Goal: Communication & Community: Answer question/provide support

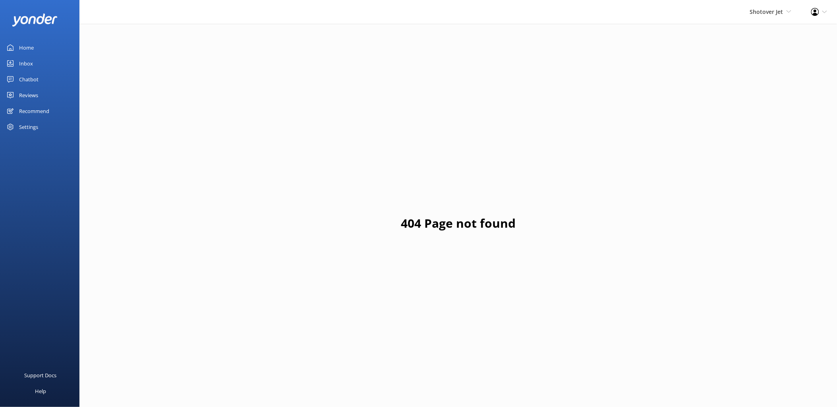
click at [20, 42] on div "Home" at bounding box center [26, 48] width 15 height 16
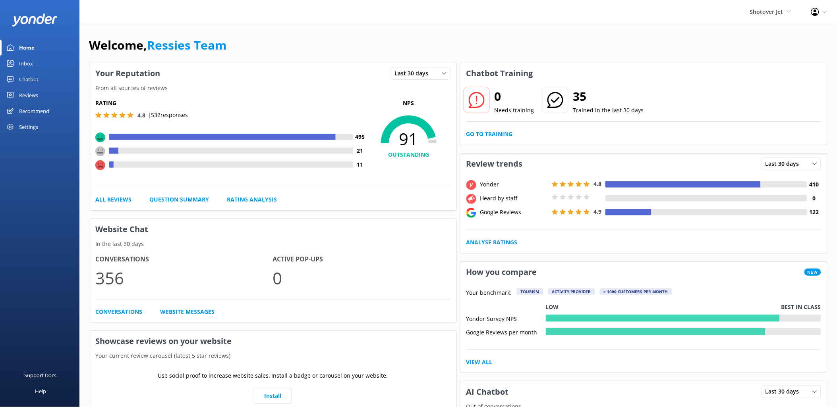
click at [25, 80] on div "Chatbot" at bounding box center [28, 79] width 19 height 16
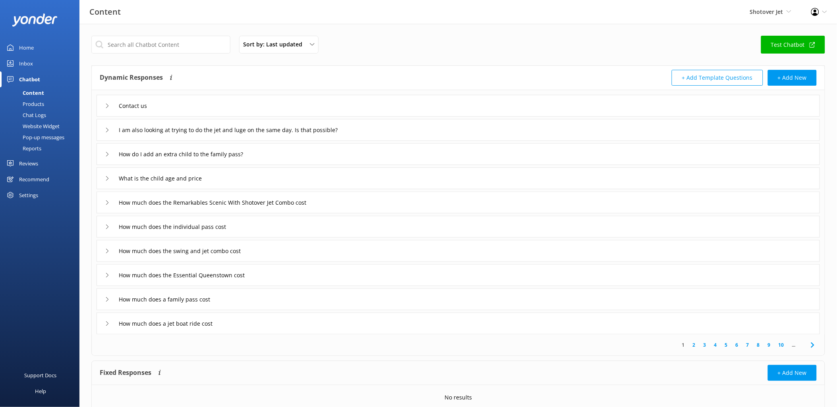
click at [29, 164] on div "Reviews" at bounding box center [28, 164] width 19 height 16
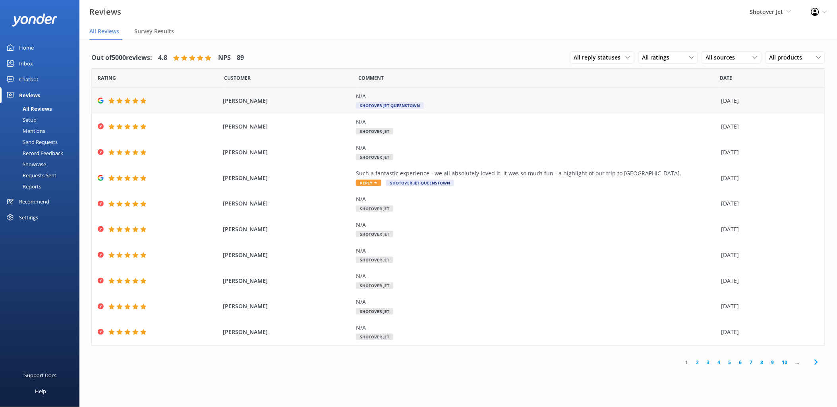
click at [380, 98] on div "N/A" at bounding box center [536, 96] width 361 height 9
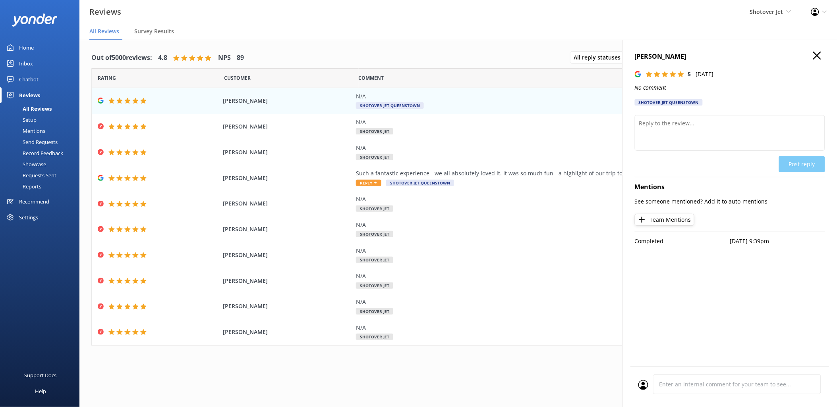
click at [721, 54] on icon "button" at bounding box center [817, 56] width 8 height 8
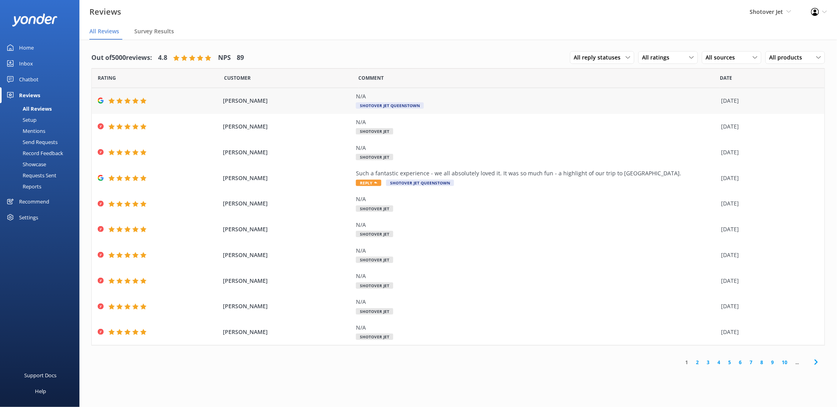
click at [382, 93] on div "N/A" at bounding box center [536, 96] width 361 height 9
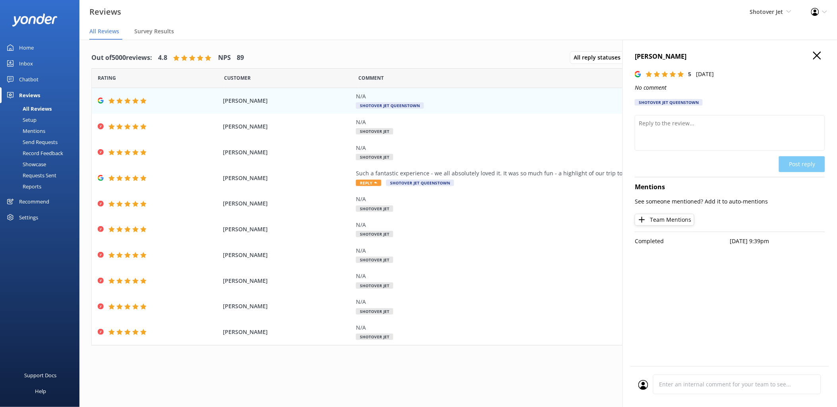
click at [721, 56] on icon "button" at bounding box center [817, 56] width 8 height 8
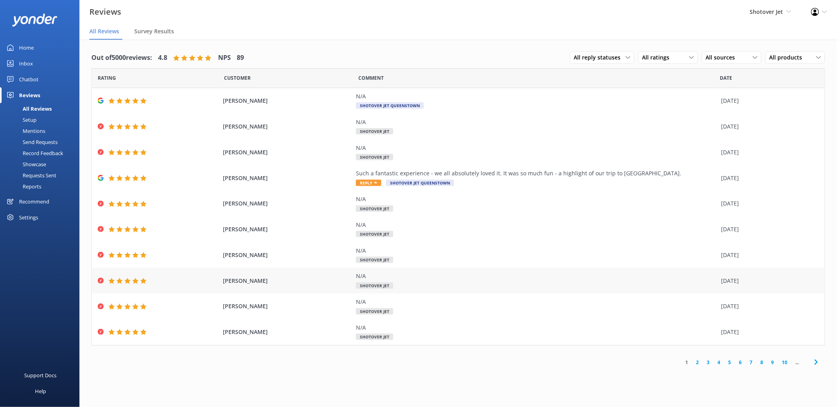
scroll to position [16, 0]
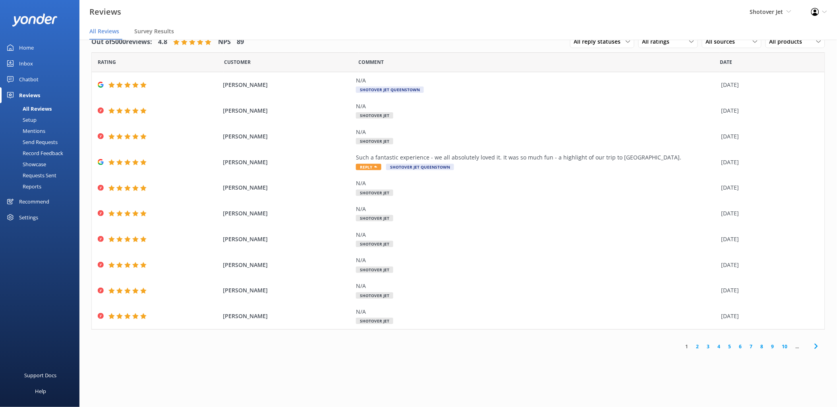
click at [697, 343] on link "2" at bounding box center [697, 347] width 11 height 8
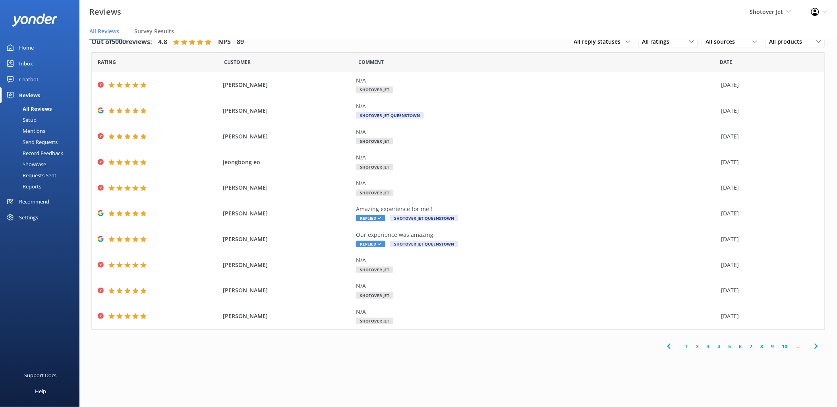
click at [686, 347] on link "1" at bounding box center [686, 347] width 11 height 8
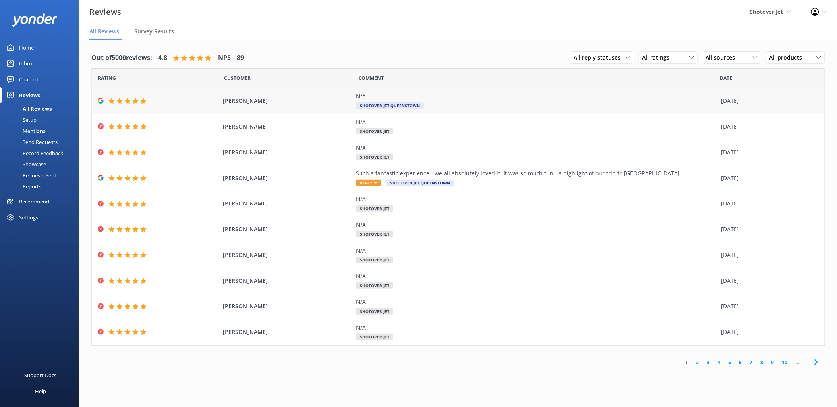
click at [441, 98] on div "N/A" at bounding box center [536, 96] width 361 height 9
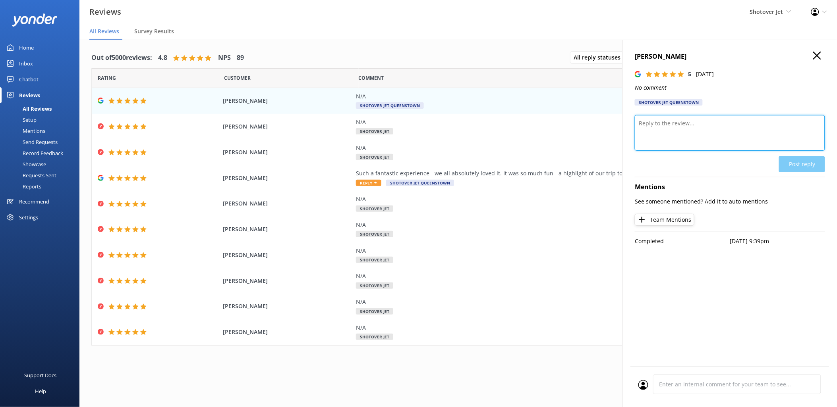
click at [672, 126] on textarea at bounding box center [730, 133] width 190 height 36
click at [654, 125] on textarea at bounding box center [730, 133] width 190 height 36
click at [690, 130] on textarea at bounding box center [730, 133] width 190 height 36
paste textarea "Kia ora XXXX, thank you for taking the time to leave us a review. We greatly va…"
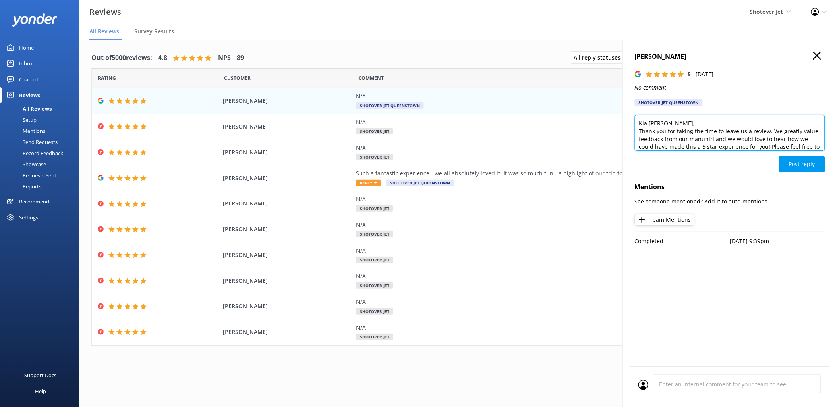
drag, startPoint x: 702, startPoint y: 137, endPoint x: 728, endPoint y: 135, distance: 25.9
click at [721, 135] on textarea "Kia [PERSON_NAME], Thank you for taking the time to leave us a review. We great…" at bounding box center [730, 133] width 190 height 36
click at [669, 145] on textarea "Kia [PERSON_NAME], Thank you for taking the time to leave us a review. We great…" at bounding box center [730, 133] width 190 height 36
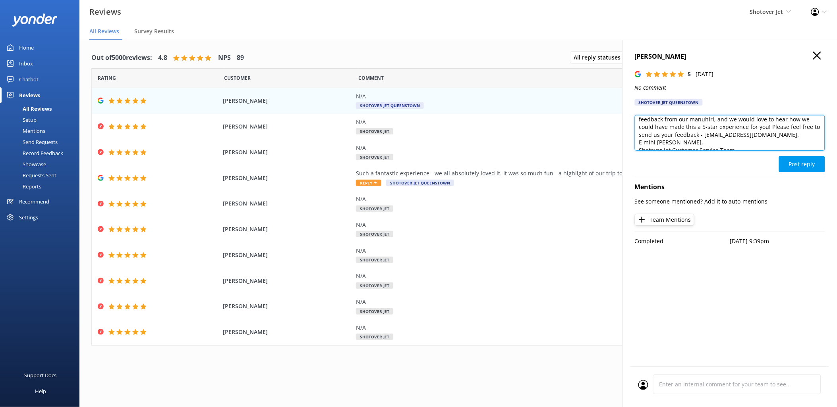
scroll to position [27, 0]
drag, startPoint x: 665, startPoint y: 135, endPoint x: 639, endPoint y: 135, distance: 25.4
click at [639, 135] on textarea "Kia [PERSON_NAME], Thank you for taking the time to leave us a review. We great…" at bounding box center [730, 133] width 190 height 36
type textarea "Kia [PERSON_NAME], Thank you for taking the time to leave us a review. We great…"
drag, startPoint x: 640, startPoint y: 122, endPoint x: 791, endPoint y: 175, distance: 159.5
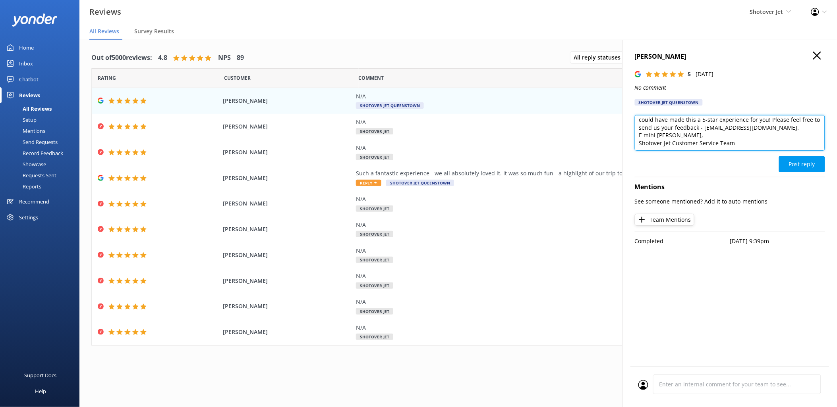
click at [721, 175] on div "[PERSON_NAME] 5 [DATE] No comment Shotover Jet Queenstown Kia [PERSON_NAME], Th…" at bounding box center [729, 243] width 214 height 407
click at [721, 160] on button "Post reply" at bounding box center [802, 164] width 46 height 16
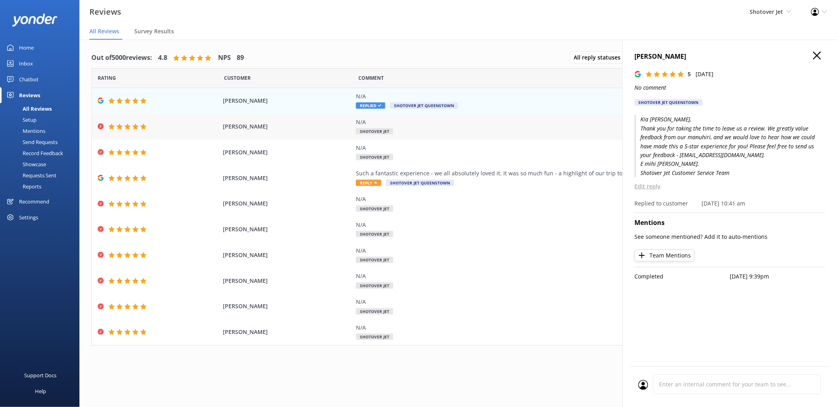
click at [375, 124] on div "N/A" at bounding box center [536, 122] width 361 height 9
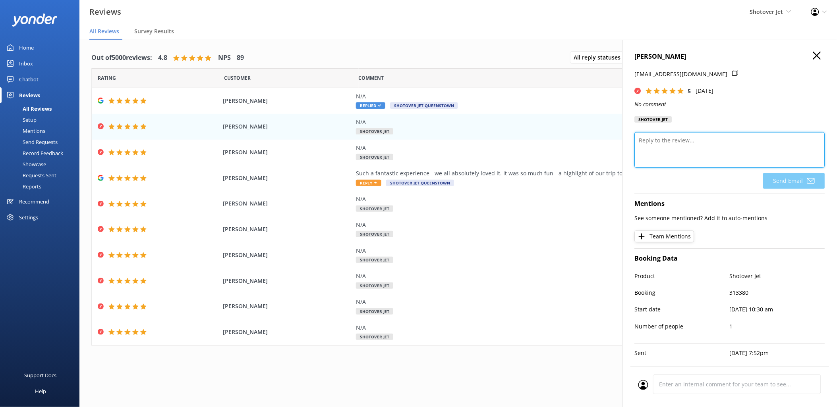
click at [650, 144] on textarea at bounding box center [730, 150] width 190 height 36
paste textarea "Kia [PERSON_NAME], Thank you for taking the time to leave us a review. We great…"
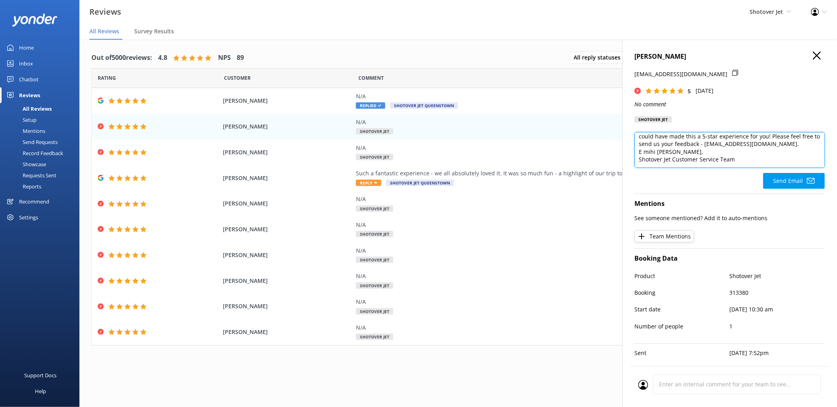
scroll to position [0, 0]
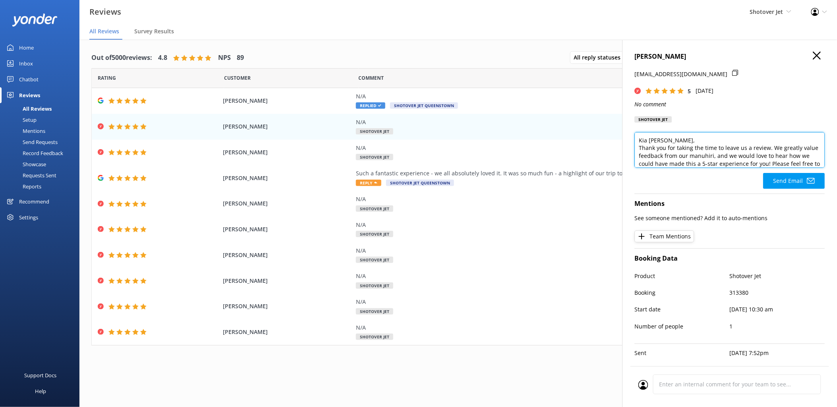
click at [669, 141] on textarea "Kia [PERSON_NAME], Thank you for taking the time to leave us a review. We great…" at bounding box center [730, 150] width 190 height 36
type textarea "Kia [PERSON_NAME], Thank you for taking the time to leave us a review. We great…"
click at [721, 182] on button "Send Email" at bounding box center [794, 181] width 62 height 16
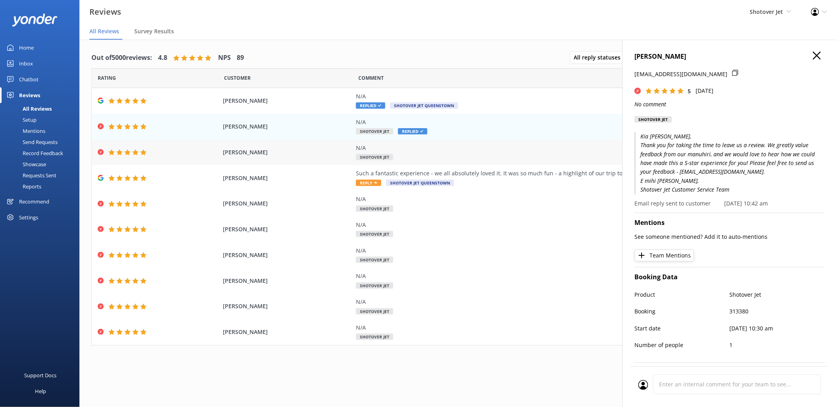
click at [421, 158] on div "N/A Shotover Jet" at bounding box center [536, 153] width 361 height 18
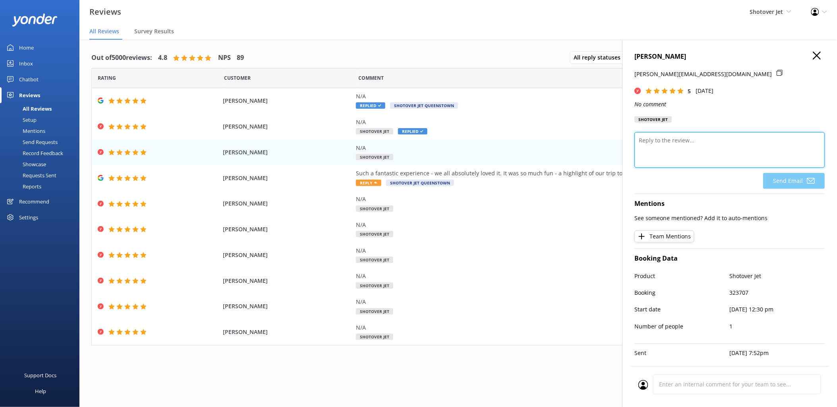
click at [664, 145] on textarea at bounding box center [730, 150] width 190 height 36
paste textarea "Kia [PERSON_NAME], Thank you for taking the time to leave us a review. We great…"
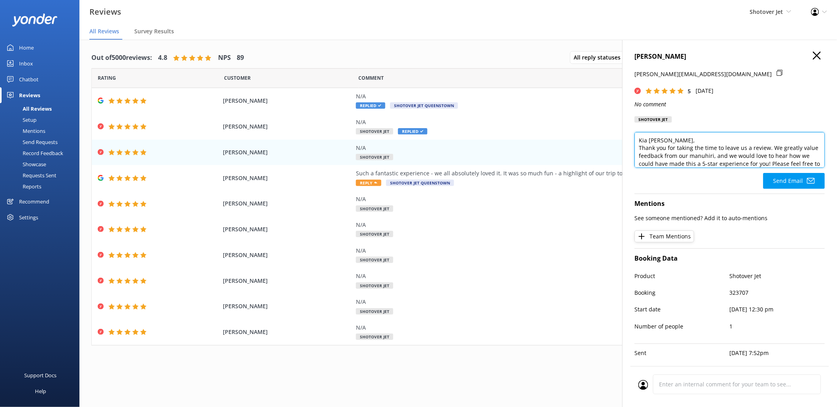
click at [670, 141] on textarea "Kia [PERSON_NAME], Thank you for taking the time to leave us a review. We great…" at bounding box center [730, 150] width 190 height 36
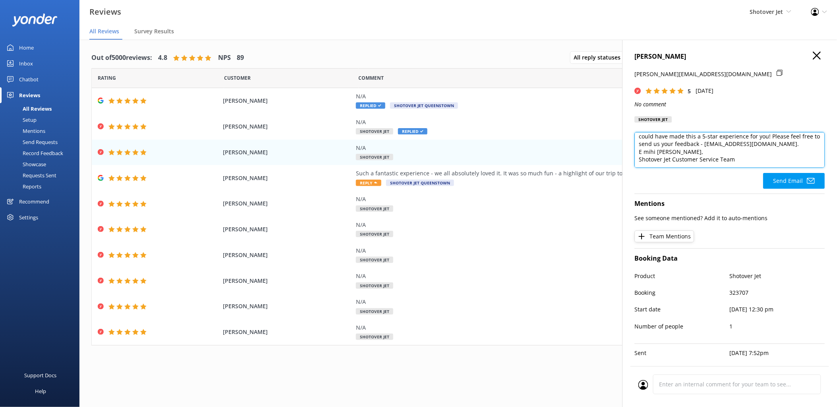
scroll to position [35, 0]
type textarea "Kia [PERSON_NAME], Thank you for taking the time to leave us a review. We great…"
click at [721, 179] on button "Send Email" at bounding box center [794, 181] width 62 height 16
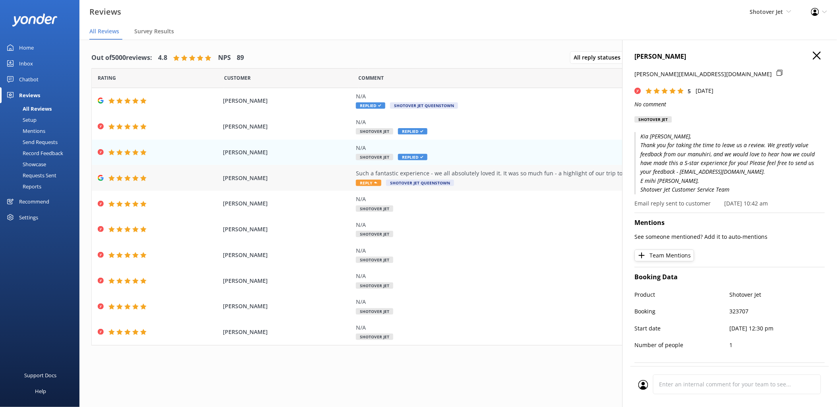
click at [368, 171] on div "Such a fantastic experience - we all absolutely loved it. It was so much fun - …" at bounding box center [536, 173] width 361 height 9
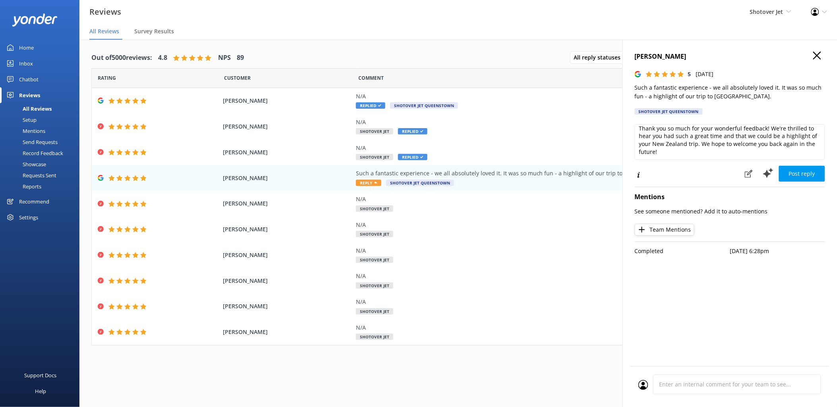
scroll to position [0, 0]
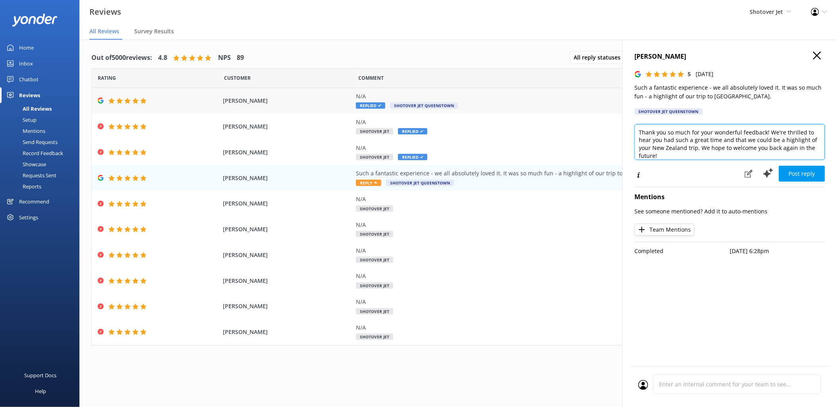
drag, startPoint x: 667, startPoint y: 156, endPoint x: 621, endPoint y: 113, distance: 63.5
click at [621, 113] on div "Out of 5000 reviews: 4.8 NPS 89 All reply statuses All reply statuses Needs a r…" at bounding box center [457, 232] width 757 height 384
paste textarea "Kia Ora XXXX, thank you for taking the time to leave us a review!"
click at [675, 133] on textarea "Kia Ora XXXX, thank you for taking the time to leave us a review!" at bounding box center [730, 142] width 190 height 36
click at [721, 139] on textarea "Kia [PERSON_NAME] [PERSON_NAME], Thank you for taking the time to leave us a re…" at bounding box center [730, 142] width 190 height 36
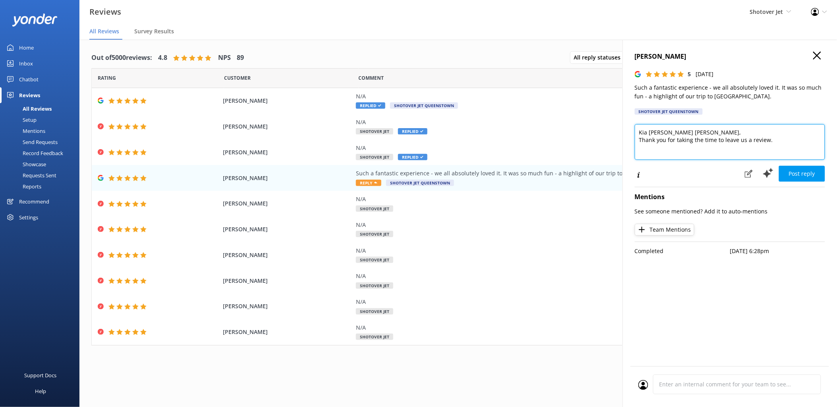
click at [721, 142] on textarea "Kia [PERSON_NAME] [PERSON_NAME], Thank you for taking the time to leave us a re…" at bounding box center [730, 142] width 190 height 36
paste textarea "We are glad you had a great time on the trip! Our canyons are certainly somethi…"
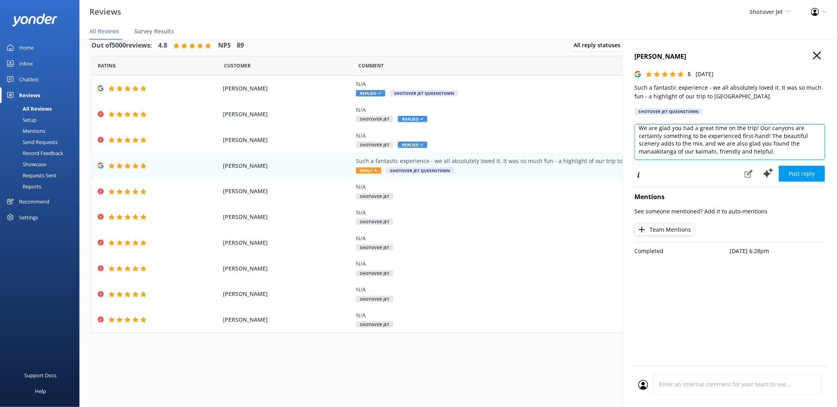
scroll to position [16, 0]
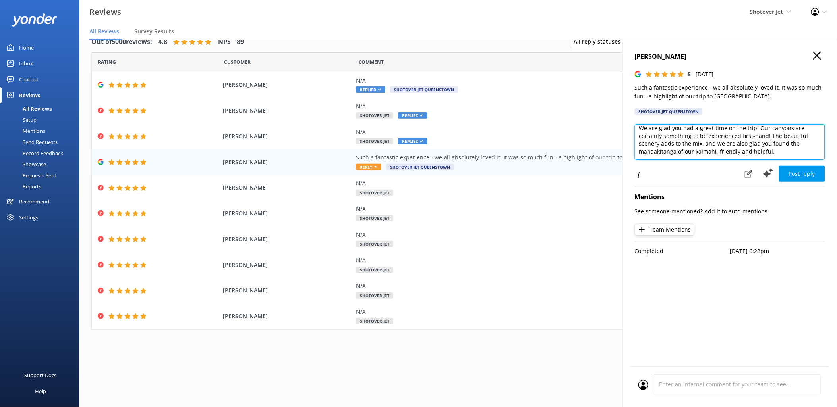
drag, startPoint x: 702, startPoint y: 154, endPoint x: 782, endPoint y: 147, distance: 80.1
click at [721, 147] on textarea "Kia [PERSON_NAME] [PERSON_NAME], Thank you for taking the time to leave us a re…" at bounding box center [730, 142] width 190 height 36
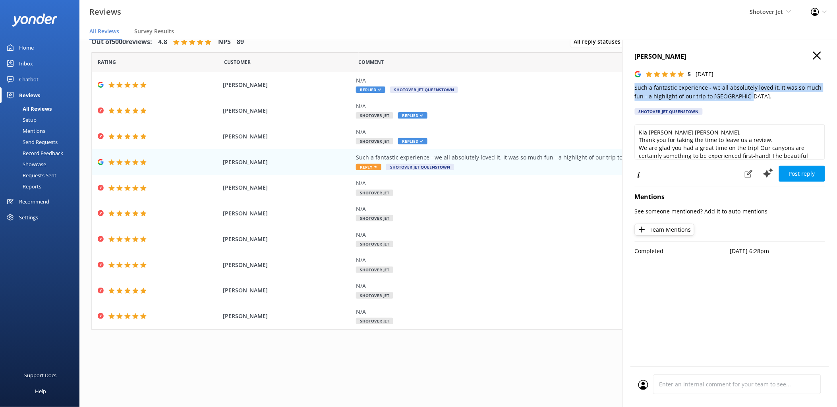
drag, startPoint x: 744, startPoint y: 97, endPoint x: 629, endPoint y: 87, distance: 114.8
click at [629, 87] on div "[PERSON_NAME] 5 [DATE] Such a fantastic experience - we all absolutely loved it…" at bounding box center [729, 243] width 214 height 407
copy p "Such a fantastic experience - we all absolutely loved it. It was so much fun - …"
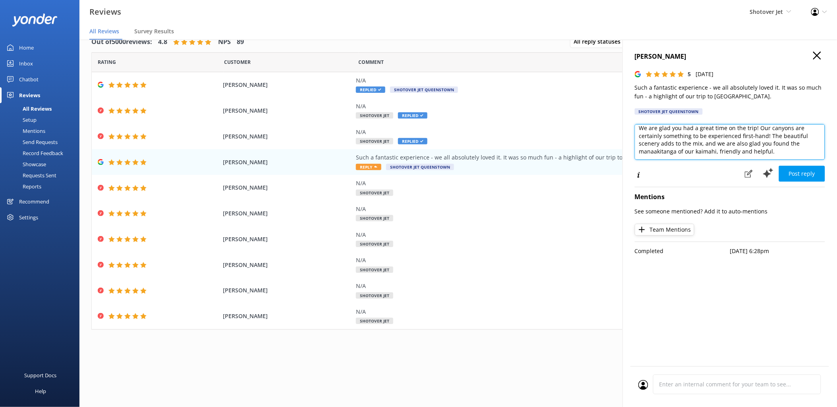
click at [721, 137] on textarea "Kia [PERSON_NAME] [PERSON_NAME], Thank you for taking the time to leave us a re…" at bounding box center [730, 142] width 190 height 36
drag, startPoint x: 702, startPoint y: 141, endPoint x: 773, endPoint y: 155, distance: 72.4
click at [721, 155] on textarea "Kia [PERSON_NAME] [PERSON_NAME], Thank you for taking the time to leave us a re…" at bounding box center [730, 142] width 190 height 36
click at [705, 150] on textarea "Kia [PERSON_NAME] [PERSON_NAME], Thank you for taking the time to leave us a re…" at bounding box center [730, 142] width 190 height 36
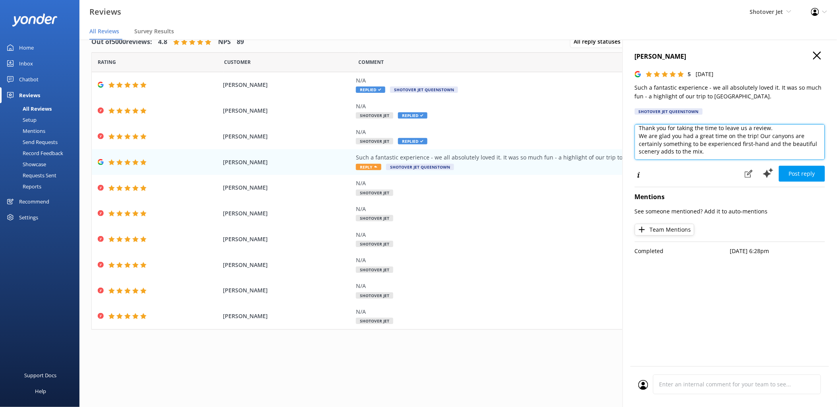
paste textarea "E mihi [PERSON_NAME], Shotover Jet Customer Service Team"
type textarea "Kia [PERSON_NAME] [PERSON_NAME], Thank you for taking the time to leave us a re…"
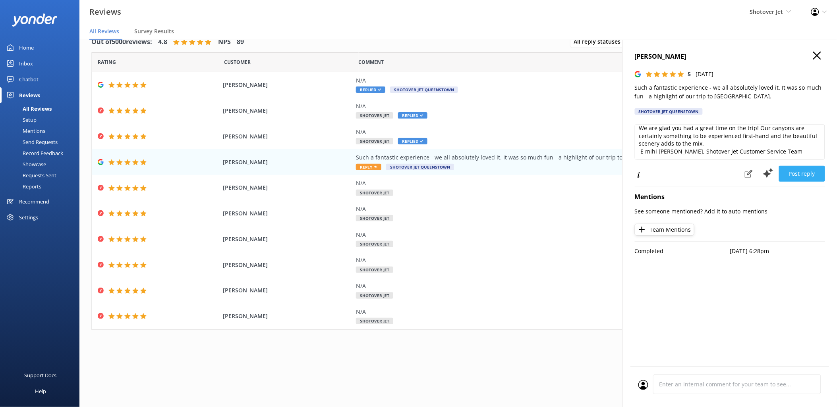
click at [721, 172] on button "Post reply" at bounding box center [802, 174] width 46 height 16
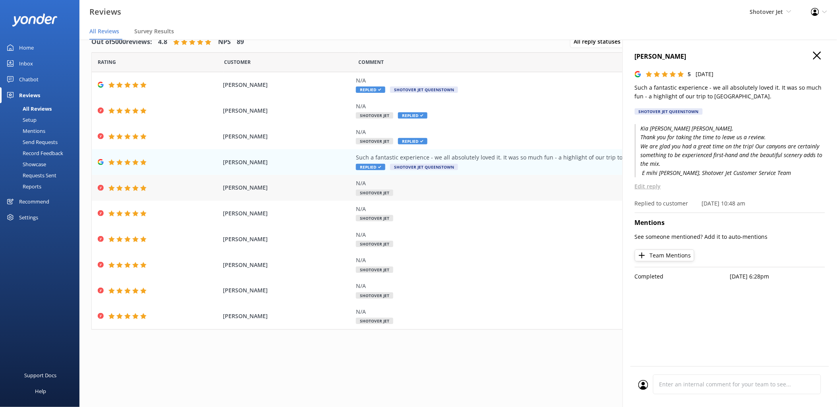
click at [389, 188] on div "N/A Shotover Jet" at bounding box center [536, 188] width 361 height 18
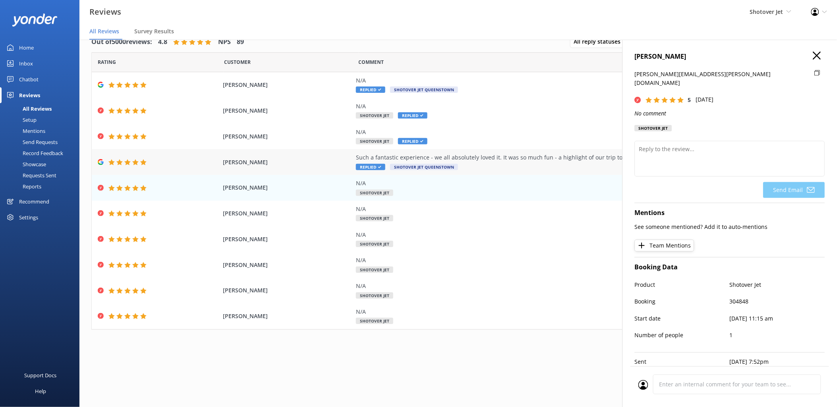
click at [408, 158] on div "Such a fantastic experience - we all absolutely loved it. It was so much fun - …" at bounding box center [536, 157] width 361 height 9
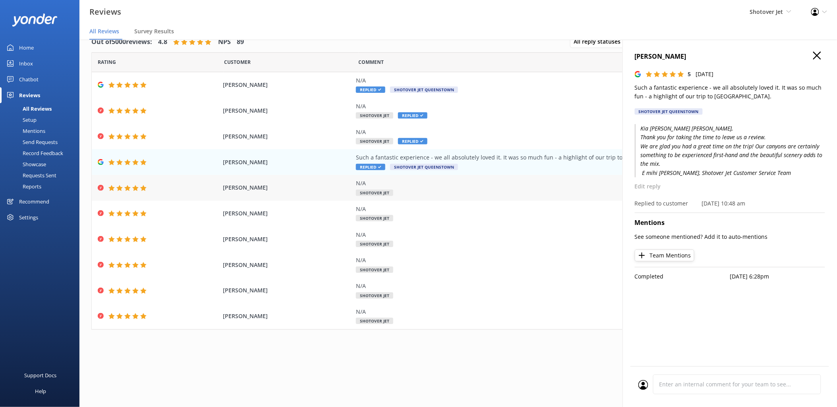
click at [387, 183] on div "N/A" at bounding box center [536, 183] width 361 height 9
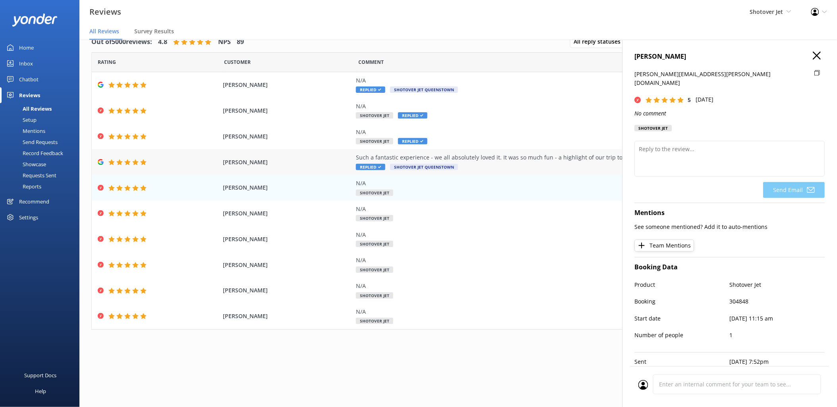
click at [395, 158] on div "Such a fantastic experience - we all absolutely loved it. It was so much fun - …" at bounding box center [536, 157] width 361 height 9
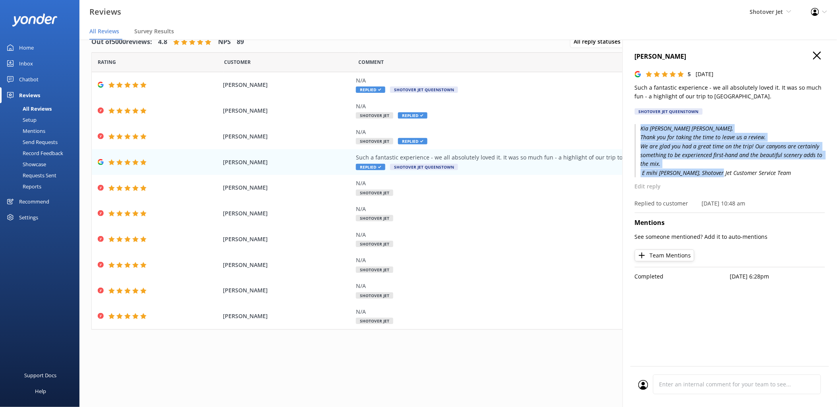
drag, startPoint x: 765, startPoint y: 174, endPoint x: 640, endPoint y: 125, distance: 133.8
click at [640, 125] on p "Kia [PERSON_NAME] [PERSON_NAME], Thank you for taking the time to leave us a re…" at bounding box center [730, 150] width 190 height 53
copy p "Kia [PERSON_NAME] [PERSON_NAME], Thank you for taking the time to leave us a re…"
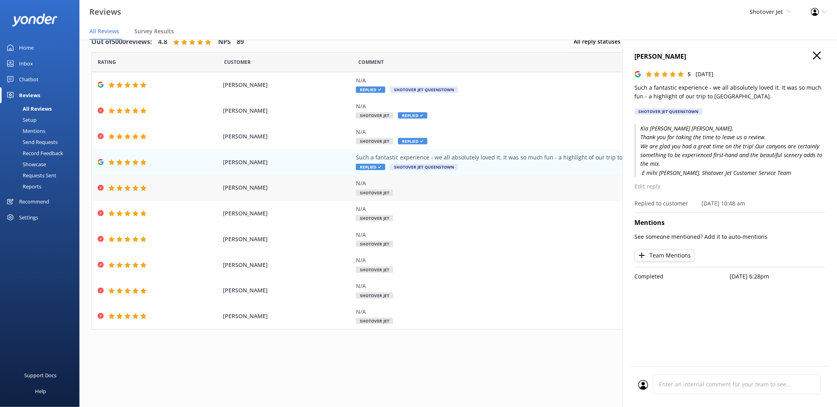
click at [363, 184] on div "N/A" at bounding box center [536, 183] width 361 height 9
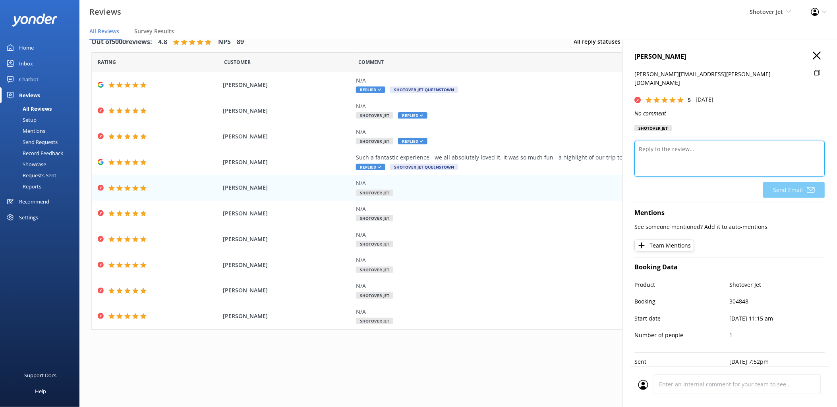
click at [649, 141] on textarea at bounding box center [730, 159] width 190 height 36
paste textarea "Kia [PERSON_NAME] [PERSON_NAME], Thank you for taking the time to leave us a re…"
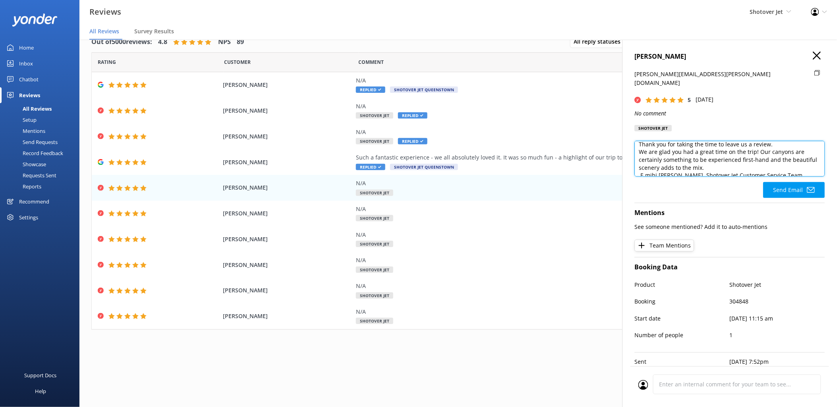
scroll to position [20, 0]
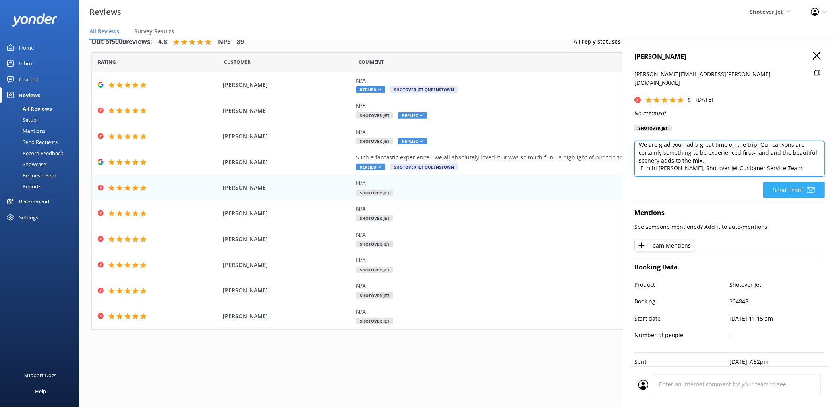
type textarea "Kia [PERSON_NAME] [PERSON_NAME], Thank you for taking the time to leave us a re…"
click at [721, 182] on button "Send Email" at bounding box center [794, 190] width 62 height 16
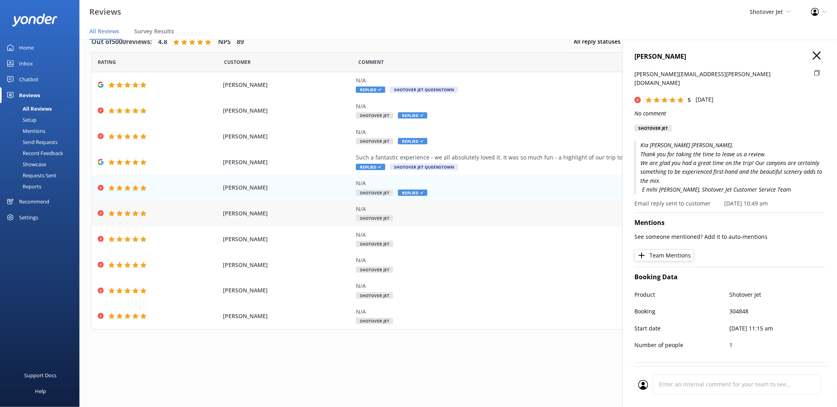
click at [387, 208] on div "N/A" at bounding box center [536, 209] width 361 height 9
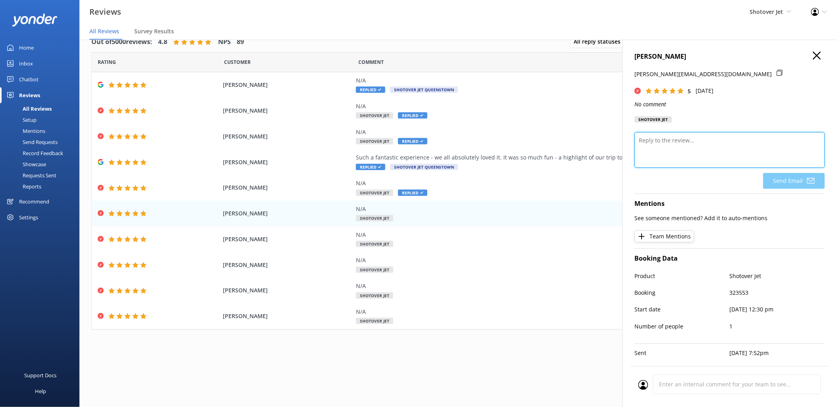
click at [662, 137] on textarea at bounding box center [730, 150] width 190 height 36
paste textarea "Kia ora XXXX, thank you for taking the time to leave us a review. We greatly va…"
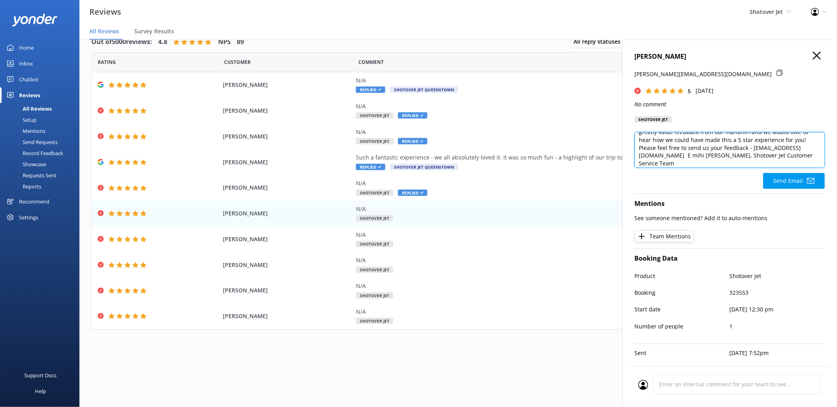
scroll to position [0, 0]
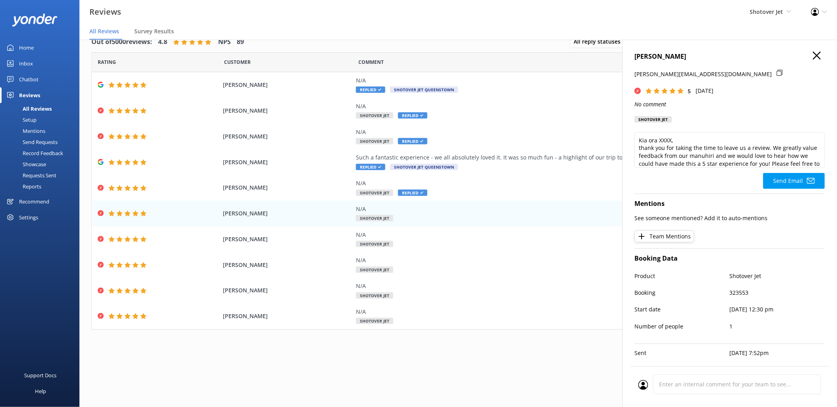
click at [648, 57] on h4 "[PERSON_NAME]" at bounding box center [730, 57] width 190 height 10
copy h4 "[PERSON_NAME]"
click at [672, 141] on textarea "Kia ora XXXX, thank you for taking the time to leave us a review. We greatly va…" at bounding box center [730, 150] width 190 height 36
paste textarea "[PERSON_NAME]"
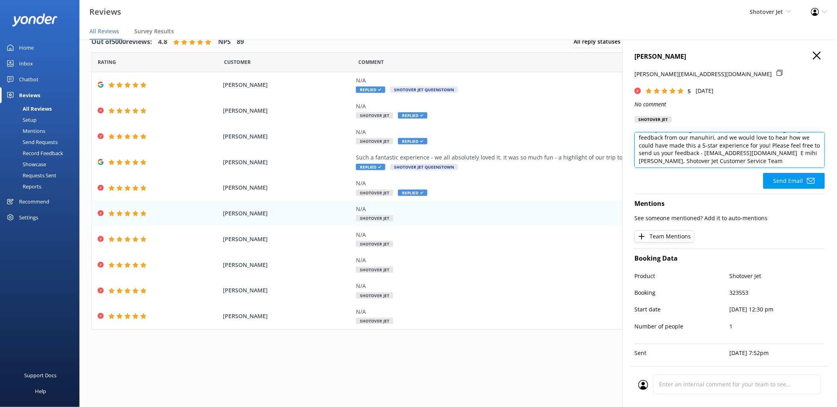
scroll to position [27, 0]
click at [640, 154] on textarea "Kia ora [PERSON_NAME], thank you for taking the time to leave us a review. We g…" at bounding box center [730, 150] width 190 height 36
click at [721, 151] on textarea "Kia ora [PERSON_NAME], thank you for taking the time to leave us a review. We g…" at bounding box center [730, 150] width 190 height 36
click at [641, 160] on textarea "Kia ora [PERSON_NAME], thank you for taking the time to leave us a review. We g…" at bounding box center [730, 150] width 190 height 36
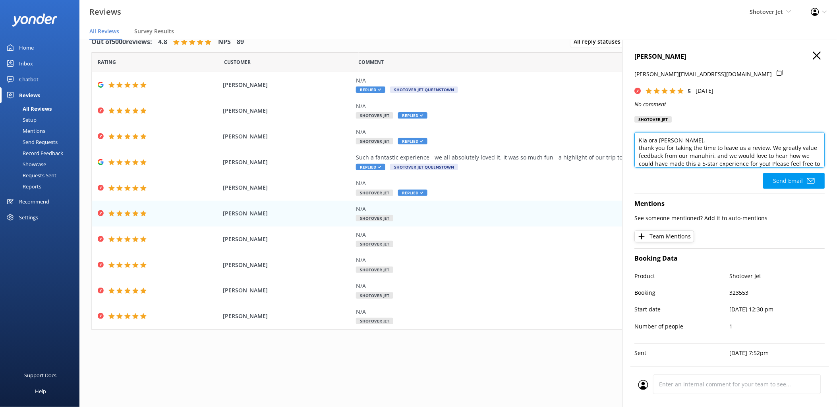
click at [641, 150] on textarea "Kia ora [PERSON_NAME], thank you for taking the time to leave us a review. We g…" at bounding box center [730, 150] width 190 height 36
click at [676, 148] on textarea "Kia ora [PERSON_NAME], Thank you for taking the time to leave us a review. We g…" at bounding box center [730, 150] width 190 height 36
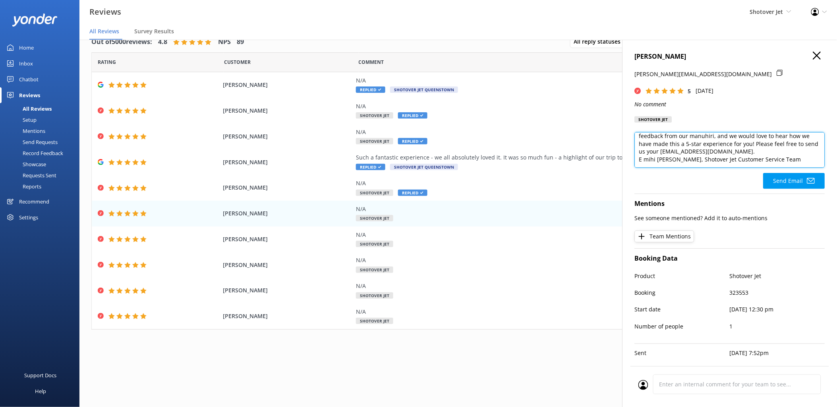
drag, startPoint x: 772, startPoint y: 148, endPoint x: 799, endPoint y: 152, distance: 27.2
click at [721, 152] on textarea "Kia ora [PERSON_NAME], Thank you for taking the time to leave us a review. We g…" at bounding box center [730, 150] width 190 height 36
type textarea "Kia ora [PERSON_NAME], Thank you for taking the time to leave us a review. . E …"
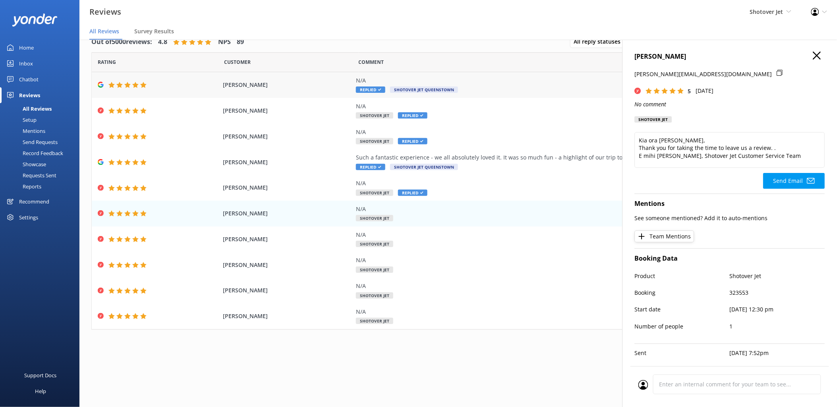
click at [403, 82] on div "N/A" at bounding box center [536, 80] width 361 height 9
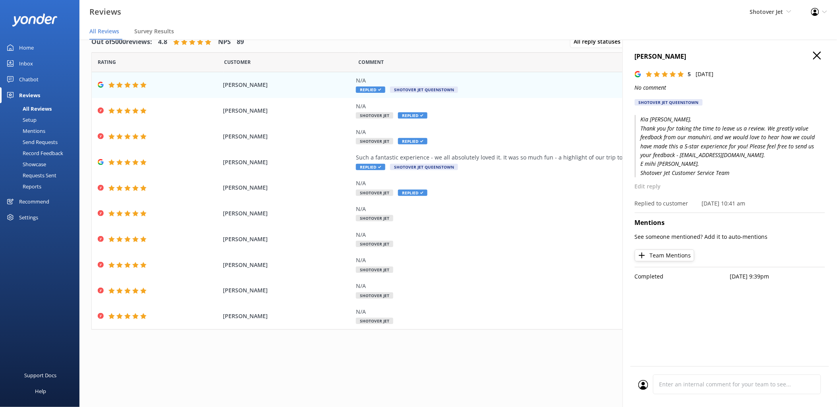
click at [648, 186] on p "Edit reply" at bounding box center [730, 186] width 190 height 9
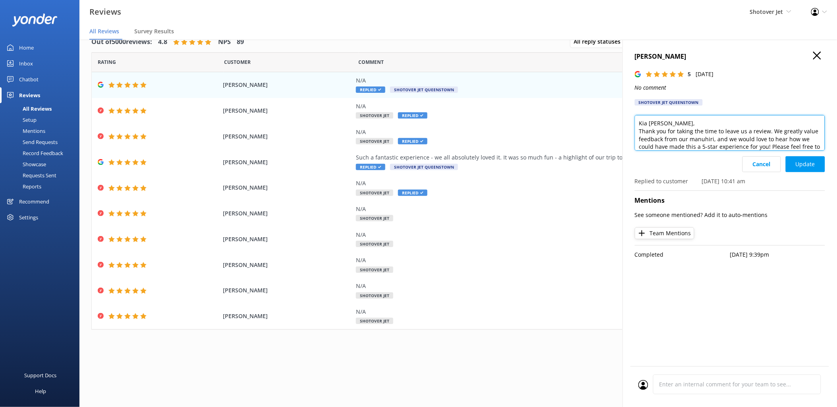
click at [721, 140] on textarea "Kia [PERSON_NAME], Thank you for taking the time to leave us a review. We great…" at bounding box center [730, 133] width 190 height 36
click at [654, 147] on textarea "Kia [PERSON_NAME], Thank you for taking the time to leave us a review. We great…" at bounding box center [730, 133] width 190 height 36
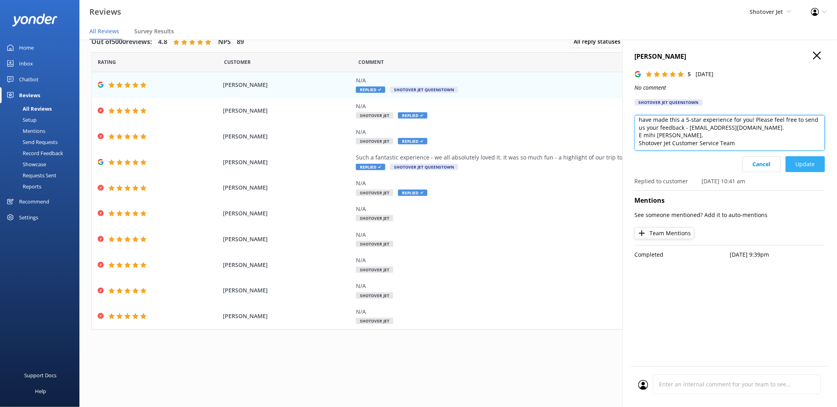
type textarea "Kia [PERSON_NAME], Thank you for taking the time to leave us a review. We great…"
click at [721, 162] on button "Update" at bounding box center [805, 164] width 39 height 16
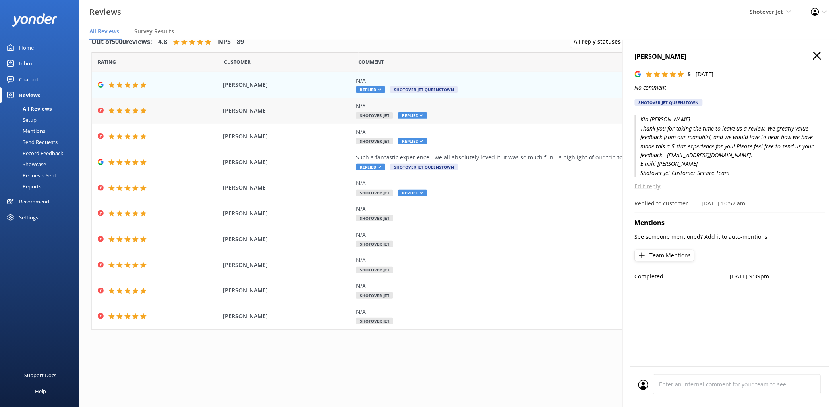
click at [437, 114] on div "N/A Shotover Jet Replied" at bounding box center [536, 111] width 361 height 18
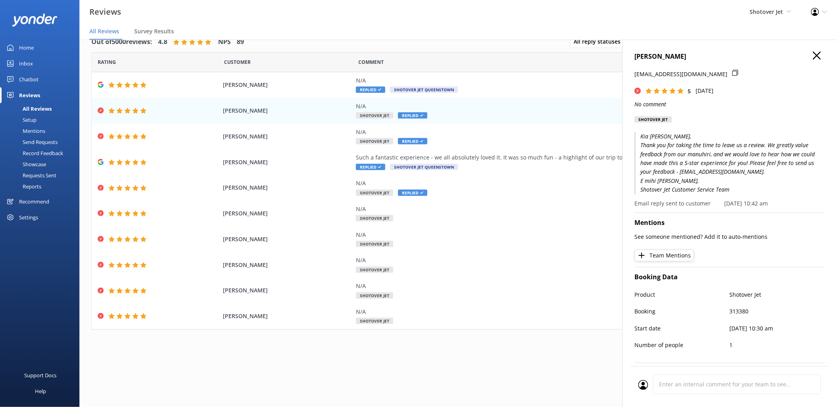
click at [658, 203] on p "Email reply sent to customer" at bounding box center [673, 203] width 76 height 9
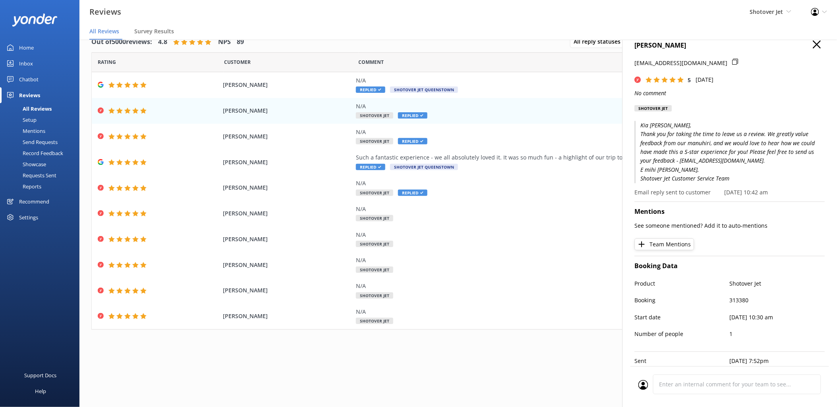
scroll to position [0, 0]
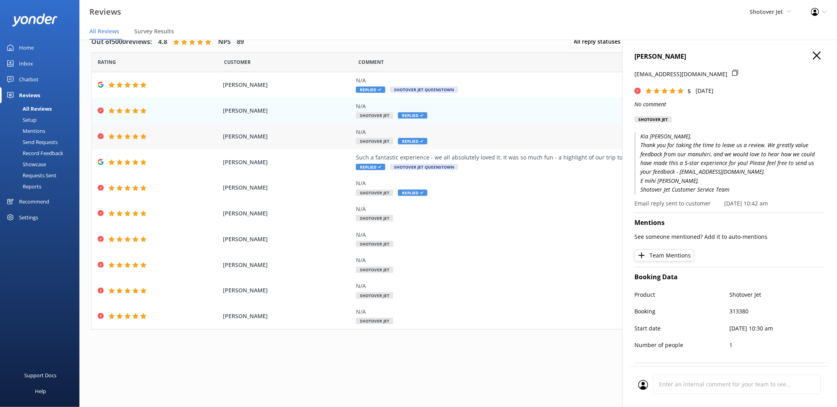
click at [440, 134] on div "N/A" at bounding box center [536, 132] width 361 height 9
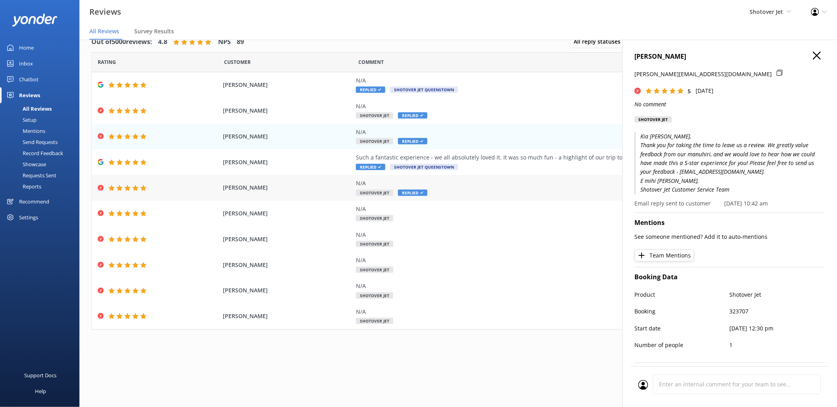
click at [448, 191] on div "N/A Shotover Jet Replied" at bounding box center [536, 188] width 361 height 18
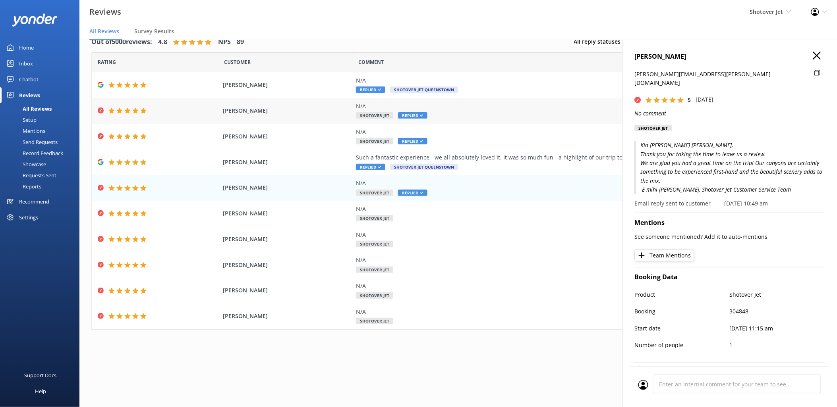
click at [442, 116] on div "N/A Shotover Jet Replied" at bounding box center [536, 111] width 361 height 18
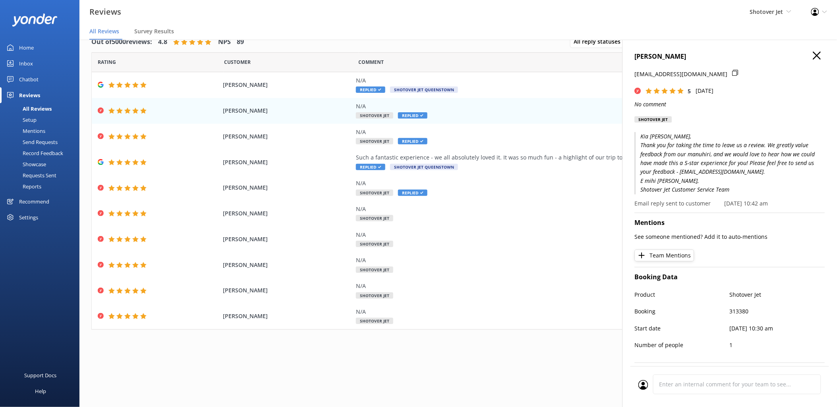
click at [690, 204] on p "Email reply sent to customer" at bounding box center [673, 203] width 76 height 9
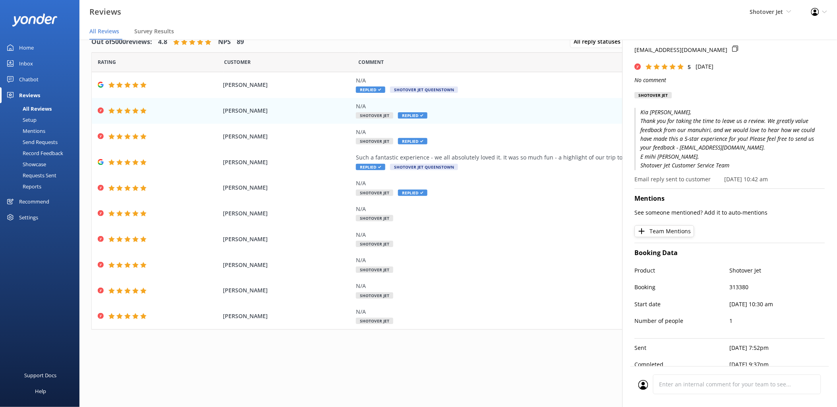
scroll to position [37, 0]
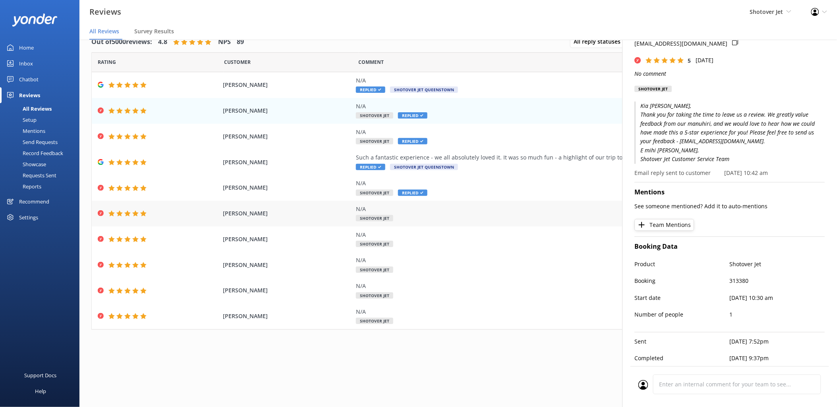
click at [386, 208] on div "N/A" at bounding box center [536, 209] width 361 height 9
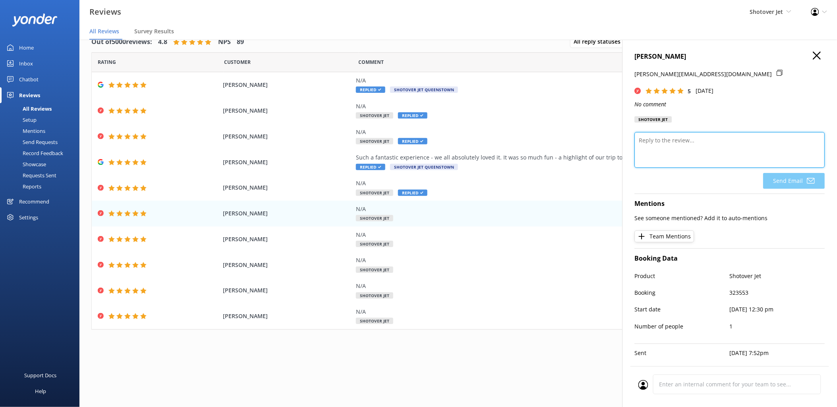
click at [666, 145] on textarea at bounding box center [730, 150] width 190 height 36
paste textarea "Kia ora XXXX, thank you for taking the time to leave us a review. We greatly va…"
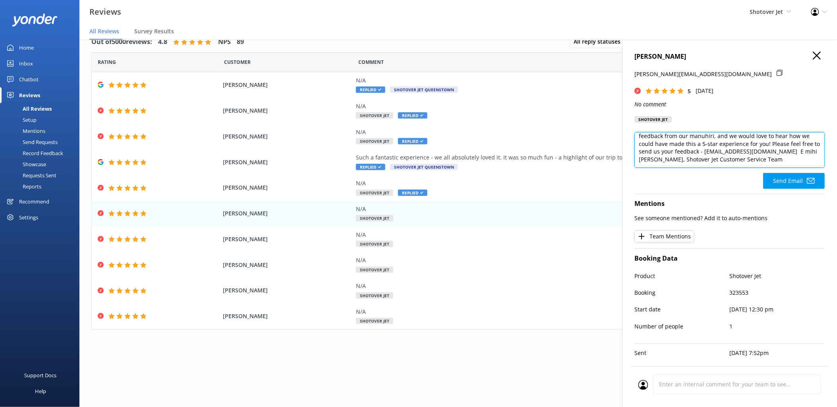
scroll to position [0, 0]
click at [662, 164] on textarea "Kia ora [PERSON_NAME], Thank you for taking the time to leave us a review. We g…" at bounding box center [730, 150] width 190 height 36
drag, startPoint x: 661, startPoint y: 165, endPoint x: 670, endPoint y: 165, distance: 9.5
click at [670, 165] on textarea "Kia ora [PERSON_NAME], Thank you for taking the time to leave us a review. We g…" at bounding box center [730, 150] width 190 height 36
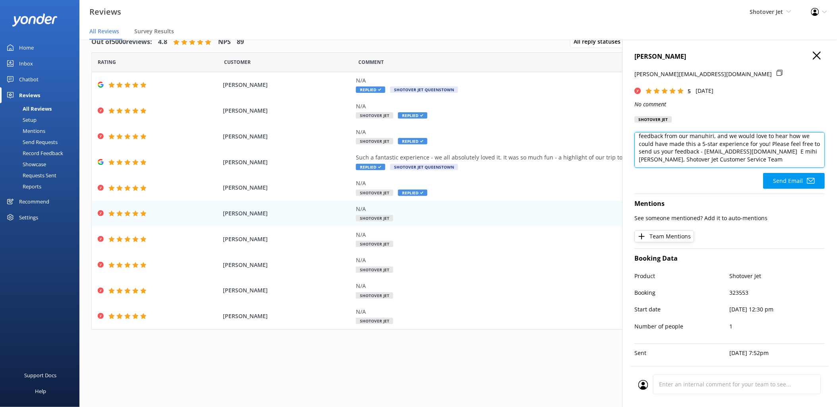
click at [672, 148] on textarea "Kia ora [PERSON_NAME], Thank you for taking the time to leave us a review. We g…" at bounding box center [730, 150] width 190 height 36
drag, startPoint x: 661, startPoint y: 139, endPoint x: 669, endPoint y: 138, distance: 7.6
click at [669, 138] on textarea "Kia ora [PERSON_NAME], Thank you for taking the time to leave us a review. We g…" at bounding box center [730, 150] width 190 height 36
click at [667, 160] on textarea "Kia ora [PERSON_NAME], Thank you for taking the time to leave us a review. We g…" at bounding box center [730, 150] width 190 height 36
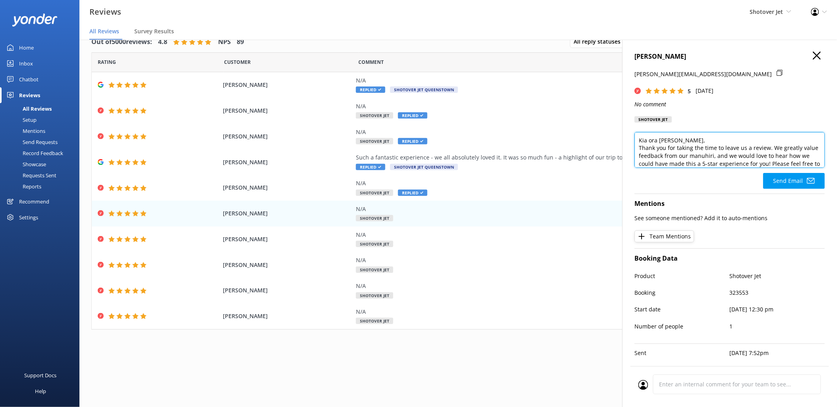
click at [675, 163] on textarea "Kia ora [PERSON_NAME], Thank you for taking the time to leave us a review. We g…" at bounding box center [730, 150] width 190 height 36
click at [721, 154] on textarea "Kia ora [PERSON_NAME], Thank you for taking the time to leave us a review. We g…" at bounding box center [730, 150] width 190 height 36
drag, startPoint x: 765, startPoint y: 162, endPoint x: 598, endPoint y: 124, distance: 170.7
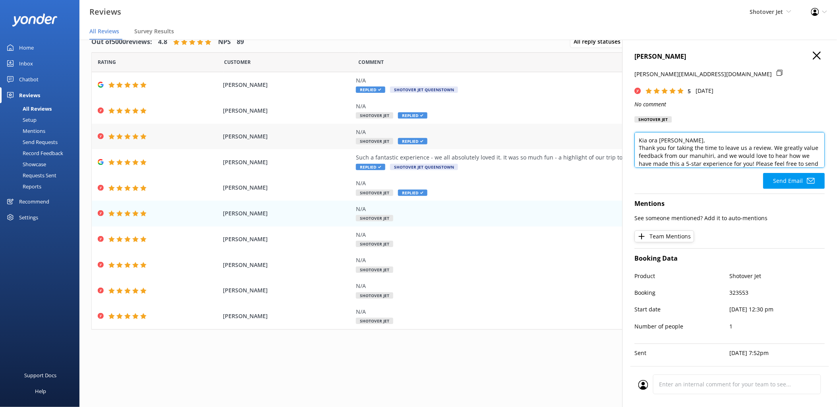
click at [598, 124] on div "Out of 5000 reviews: 4.8 NPS 89 All reply statuses All reply statuses Needs a r…" at bounding box center [457, 216] width 757 height 384
type textarea "Kia ora [PERSON_NAME], Thank you for taking the time to leave us a review. We g…"
click at [721, 180] on button "Send Email" at bounding box center [794, 181] width 62 height 16
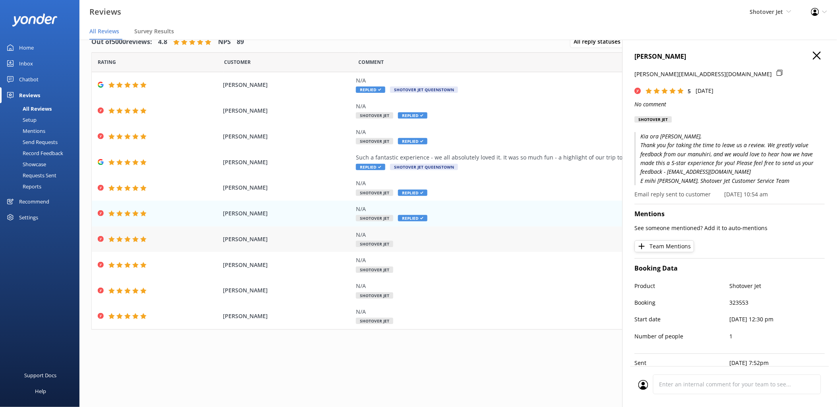
click at [405, 235] on div "N/A" at bounding box center [536, 235] width 361 height 9
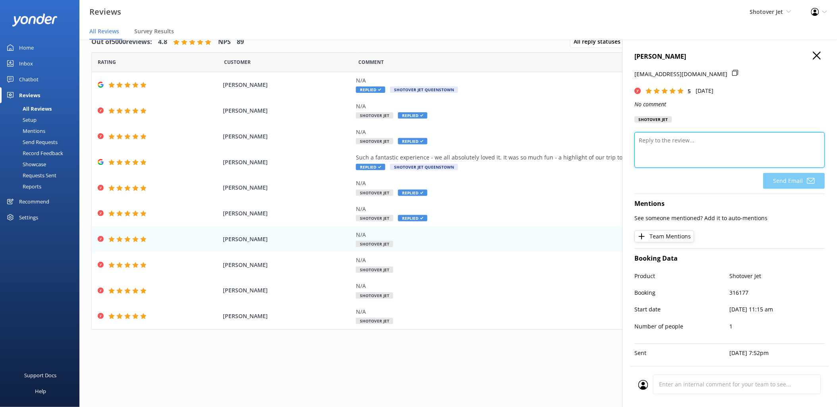
click at [678, 146] on textarea at bounding box center [730, 150] width 190 height 36
paste textarea "Kia ora [PERSON_NAME], Thank you for taking the time to leave us a review. We g…"
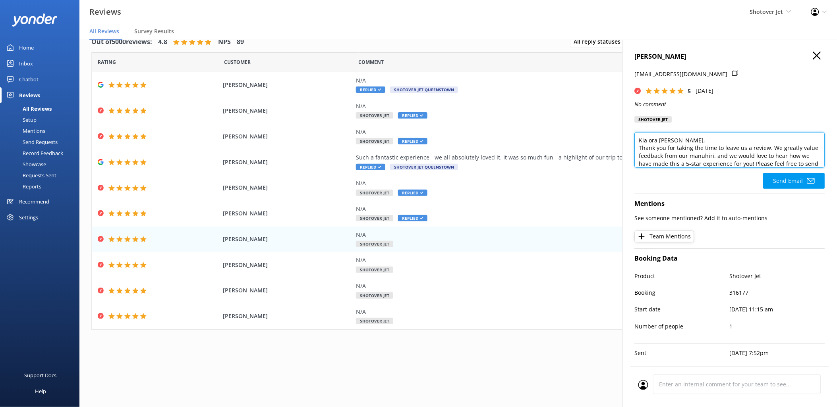
scroll to position [17, 0]
type textarea "Kia ora [PERSON_NAME], Thank you for taking the time to leave us a review. We g…"
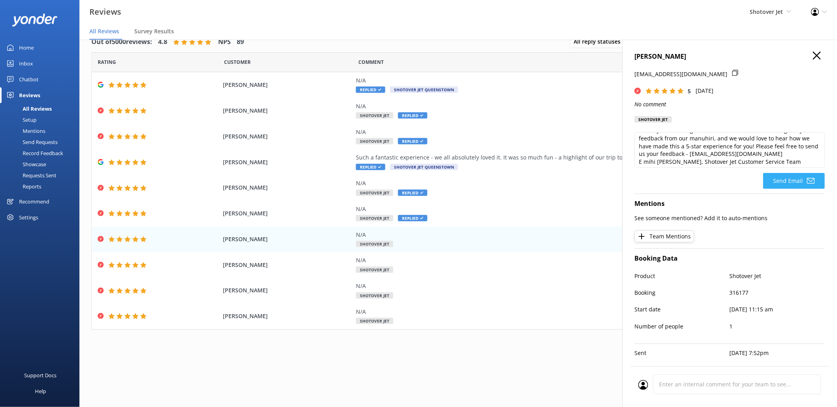
click at [721, 180] on button "Send Email" at bounding box center [794, 181] width 62 height 16
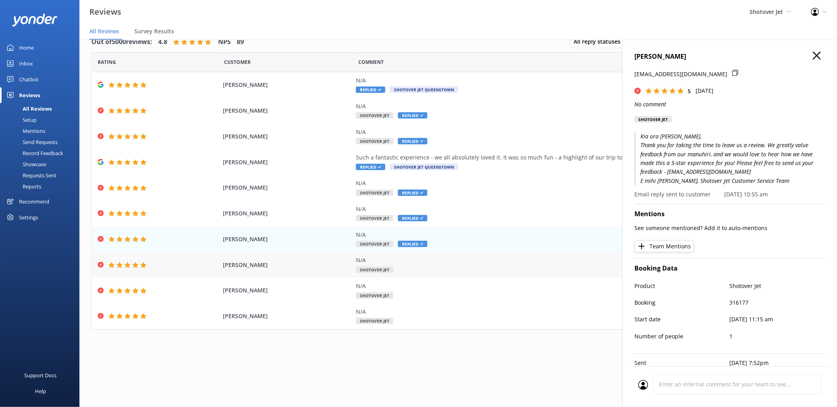
click at [372, 261] on div "N/A" at bounding box center [536, 260] width 361 height 9
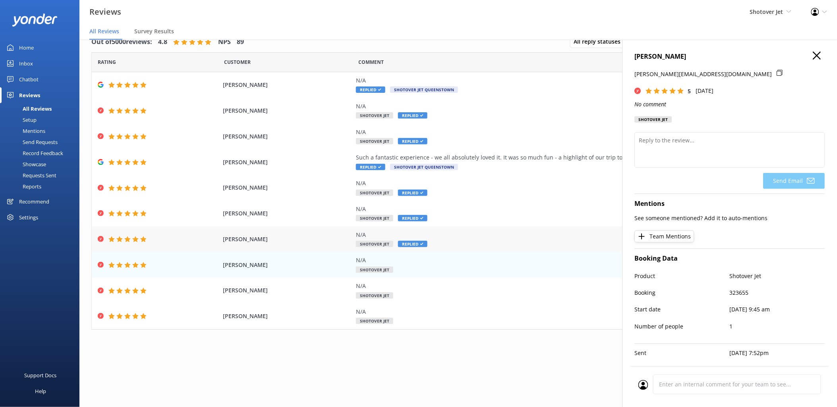
click at [375, 237] on div "N/A" at bounding box center [536, 235] width 361 height 9
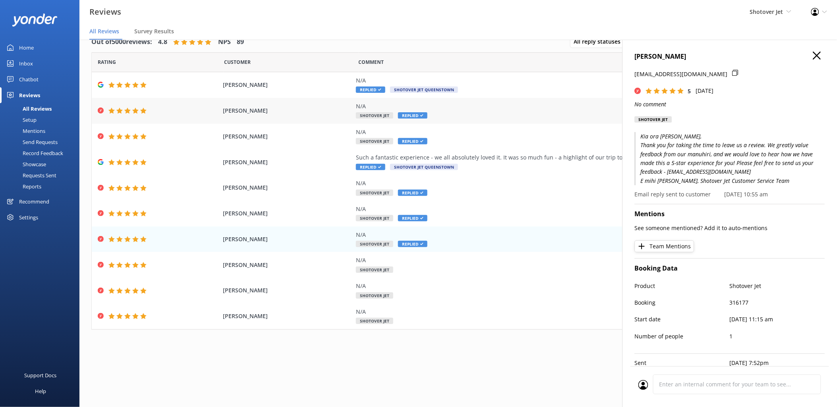
click at [433, 107] on div "N/A" at bounding box center [536, 106] width 361 height 9
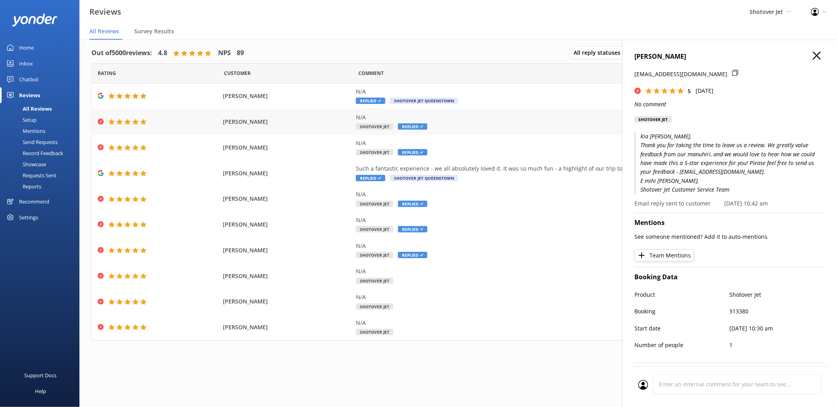
scroll to position [0, 0]
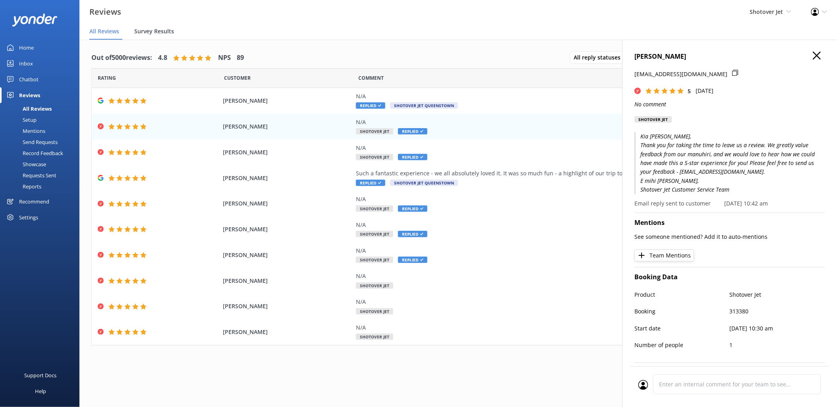
click at [145, 29] on span "Survey Results" at bounding box center [154, 31] width 40 height 8
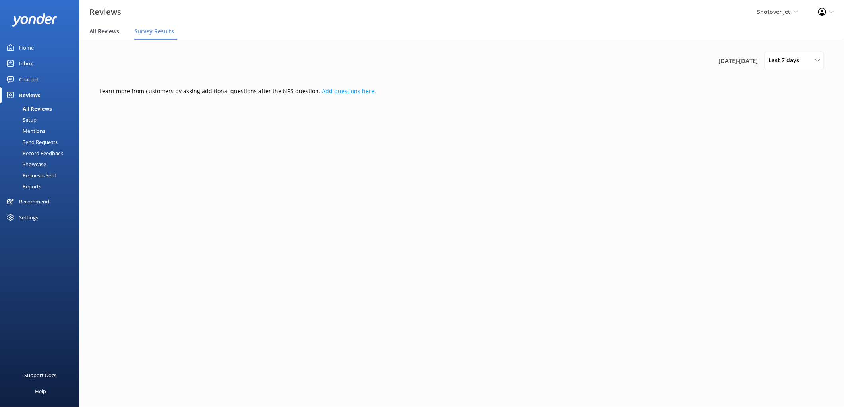
click at [109, 30] on span "All Reviews" at bounding box center [104, 31] width 30 height 8
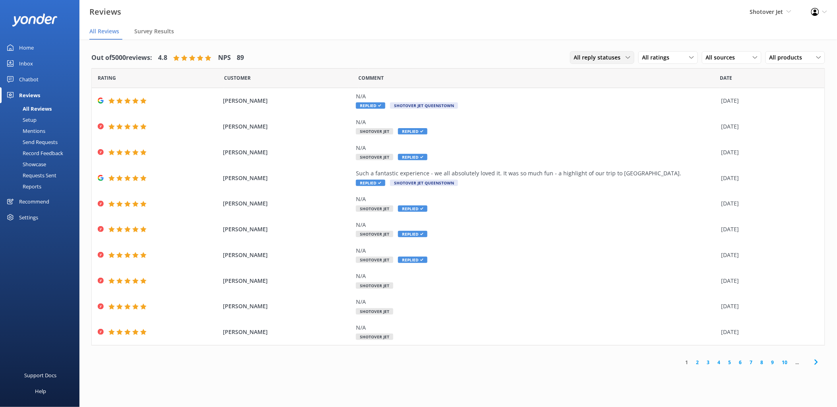
click at [627, 57] on icon at bounding box center [627, 57] width 5 height 5
click at [680, 57] on div "All ratings" at bounding box center [668, 57] width 56 height 9
click at [720, 56] on span "All sources" at bounding box center [723, 57] width 34 height 9
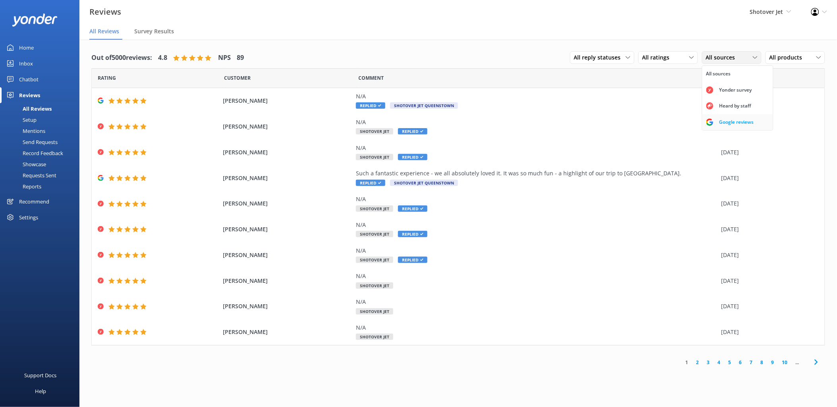
click at [721, 117] on link "Google reviews" at bounding box center [737, 122] width 71 height 16
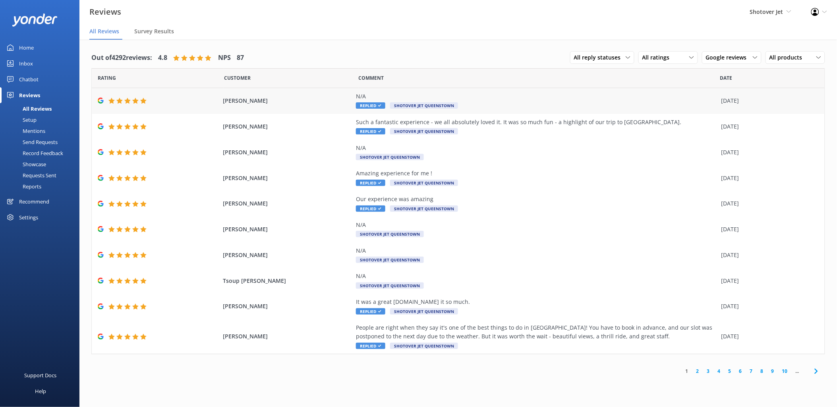
click at [408, 94] on div "N/A" at bounding box center [536, 96] width 361 height 9
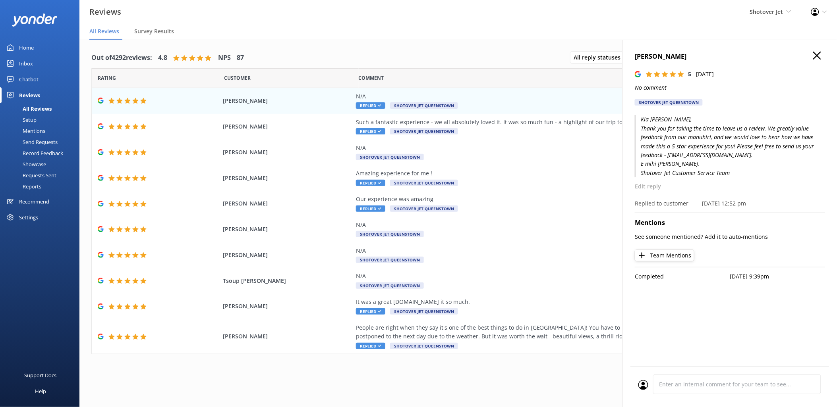
click at [409, 54] on div "Out of 4292 reviews: 4.8 NPS 87 All reply statuses All reply statuses Needs a r…" at bounding box center [458, 58] width 734 height 21
click at [721, 56] on use "button" at bounding box center [817, 56] width 8 height 8
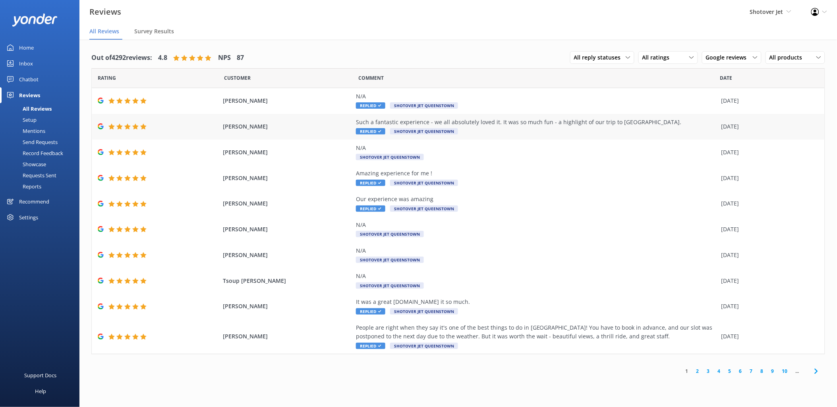
click at [462, 117] on div "[PERSON_NAME] Such a fantastic experience - we all absolutely loved it. It was …" at bounding box center [458, 127] width 733 height 26
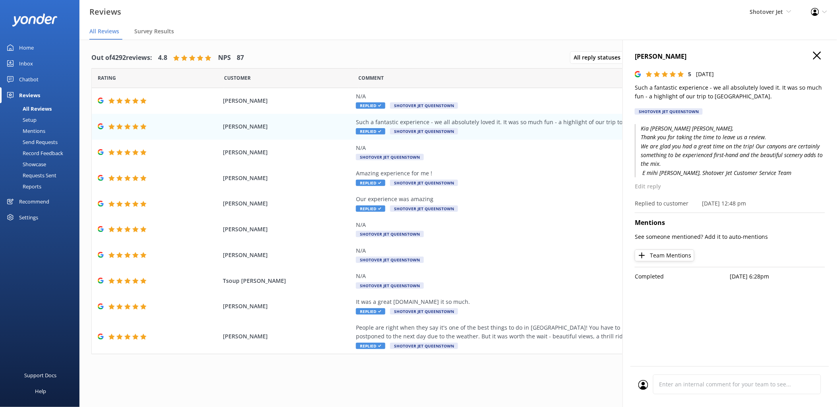
click at [721, 56] on h4 "[PERSON_NAME]" at bounding box center [730, 57] width 190 height 10
click at [721, 56] on use "button" at bounding box center [817, 56] width 8 height 8
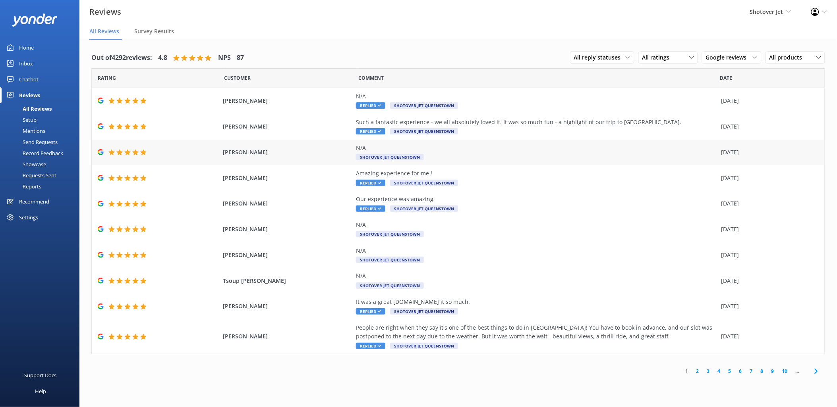
click at [447, 150] on div "N/A" at bounding box center [536, 148] width 361 height 9
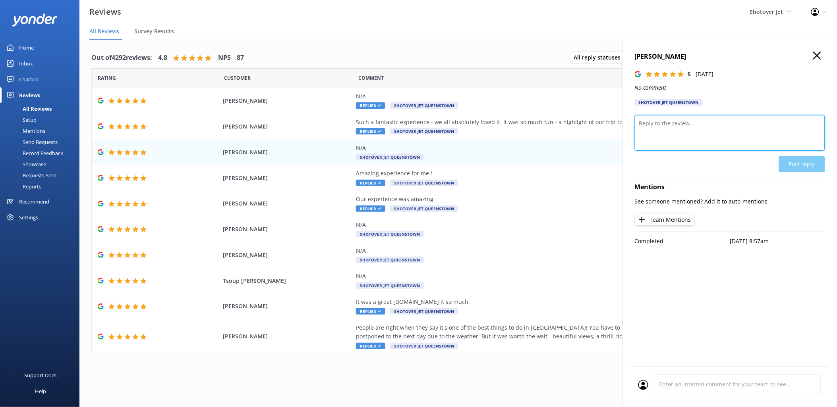
click at [677, 130] on textarea at bounding box center [730, 133] width 190 height 36
click at [721, 52] on icon "button" at bounding box center [817, 56] width 8 height 8
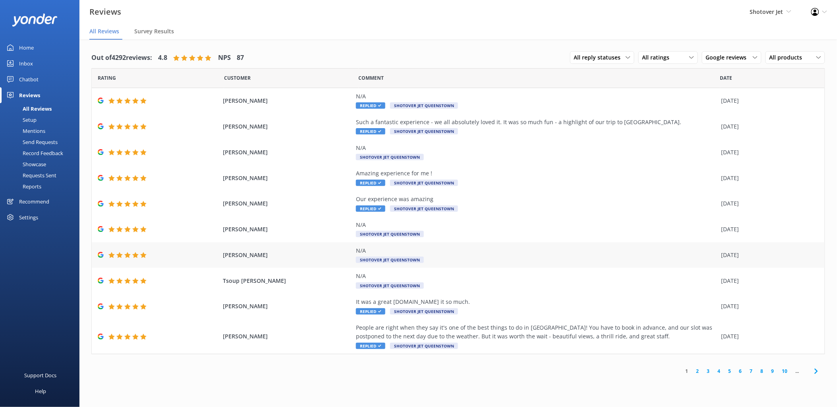
scroll to position [16, 0]
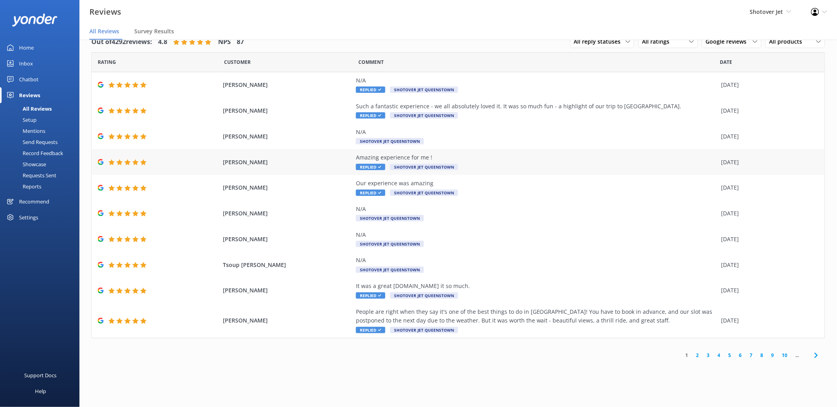
click at [461, 154] on div "Amazing experience for me !" at bounding box center [536, 157] width 361 height 9
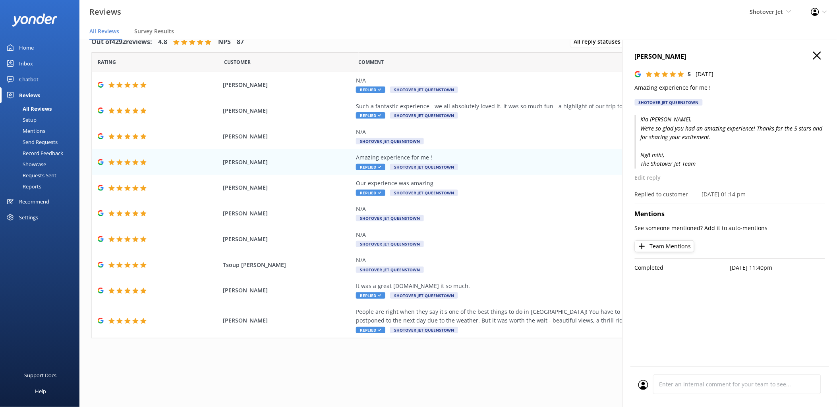
click at [721, 54] on icon "button" at bounding box center [817, 56] width 8 height 8
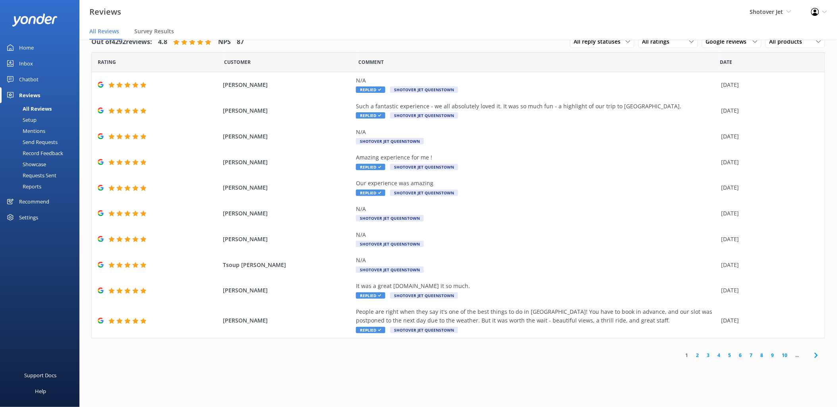
click at [696, 356] on link "2" at bounding box center [697, 356] width 11 height 8
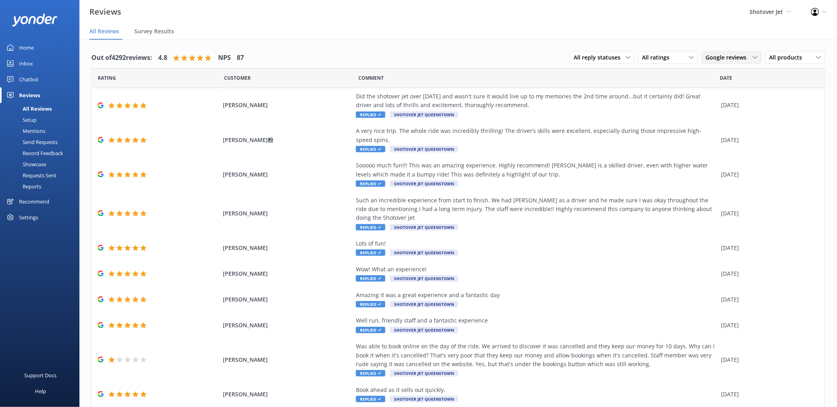
click at [721, 62] on div "Google reviews All sources Yonder survey Heard by staff Google reviews" at bounding box center [732, 57] width 60 height 13
click at [715, 92] on div "Yonder survey" at bounding box center [735, 90] width 44 height 8
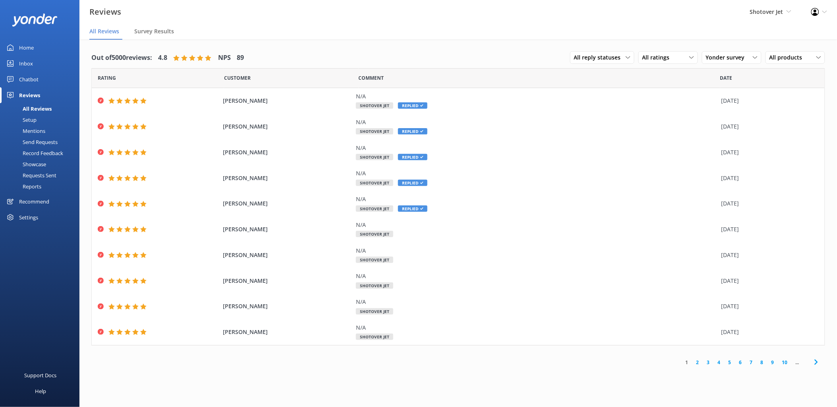
click at [698, 363] on link "2" at bounding box center [697, 363] width 11 height 8
click at [711, 364] on link "3" at bounding box center [708, 363] width 11 height 8
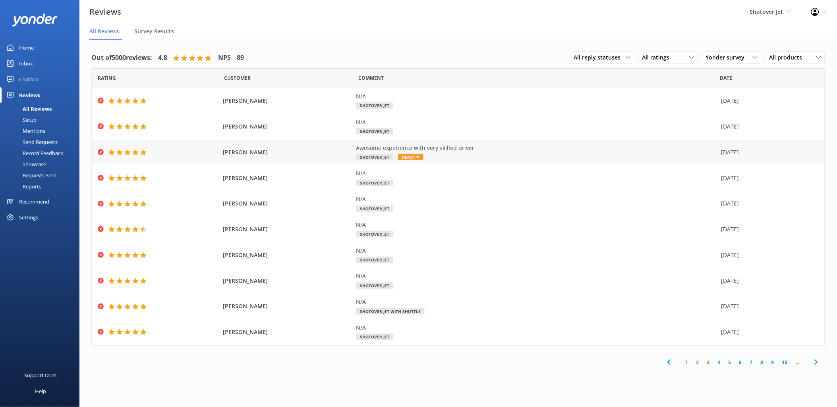
click at [446, 154] on div "Awesome experience with very skilled driver Shotover Jet Reply" at bounding box center [536, 153] width 361 height 18
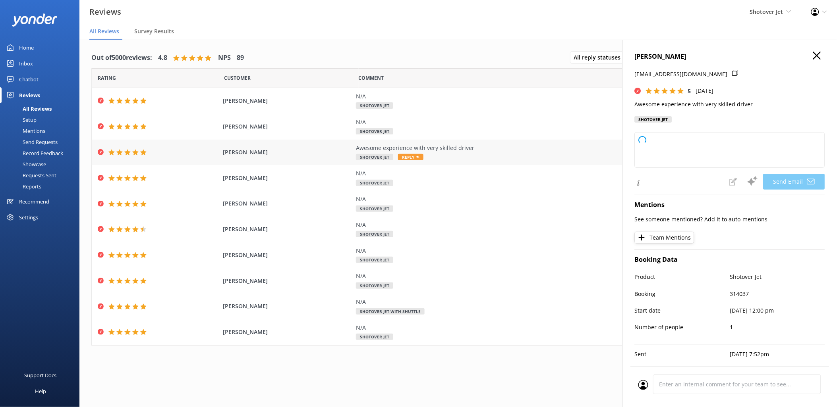
type textarea "Thank you so much, [PERSON_NAME]! We're thrilled to hear you had an awesome exp…"
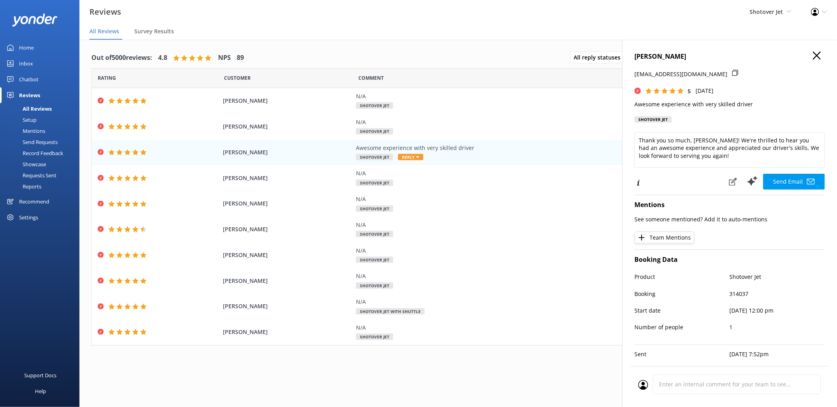
click at [721, 53] on icon "button" at bounding box center [817, 56] width 8 height 8
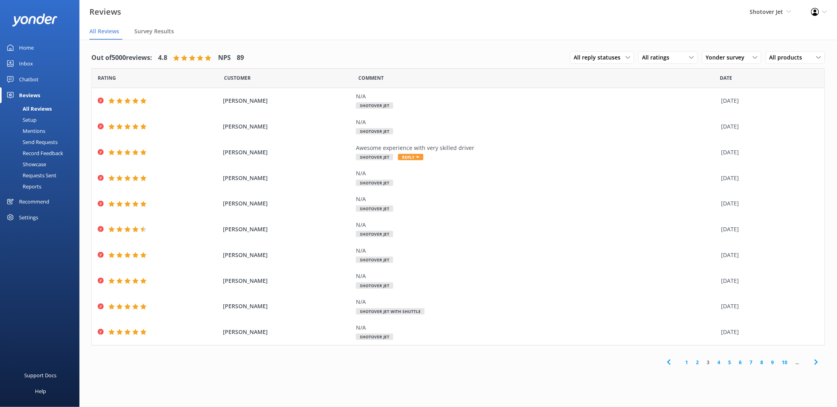
click at [721, 364] on link "4" at bounding box center [719, 363] width 11 height 8
